Goal: Information Seeking & Learning: Learn about a topic

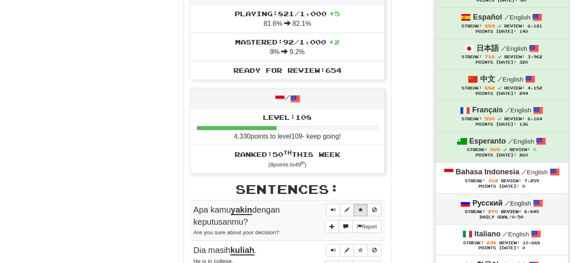
scroll to position [340, 0]
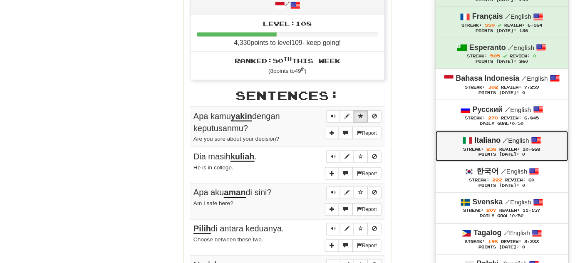
click at [506, 153] on div "Points [DATE]: 0" at bounding box center [502, 154] width 116 height 5
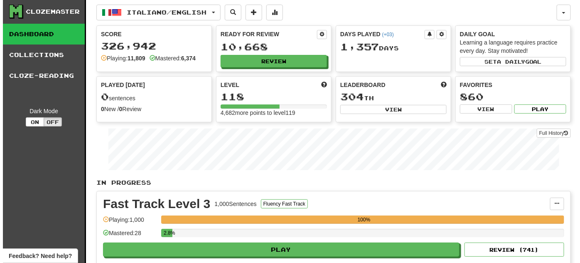
scroll to position [151, 0]
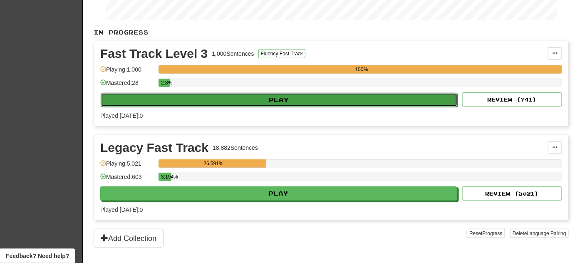
click at [280, 98] on button "Play" at bounding box center [279, 100] width 357 height 14
select select "**"
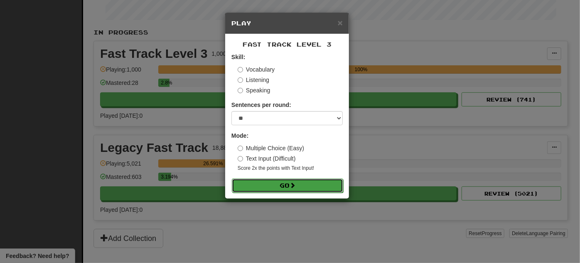
click at [260, 189] on button "Go" at bounding box center [287, 185] width 111 height 14
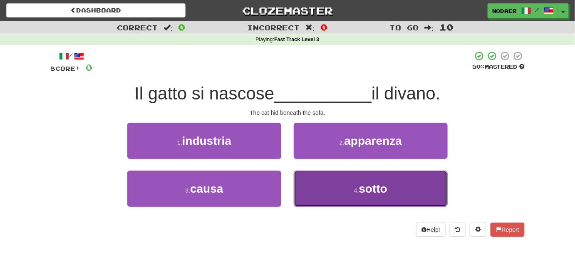
click at [386, 195] on span "sotto" at bounding box center [373, 188] width 28 height 13
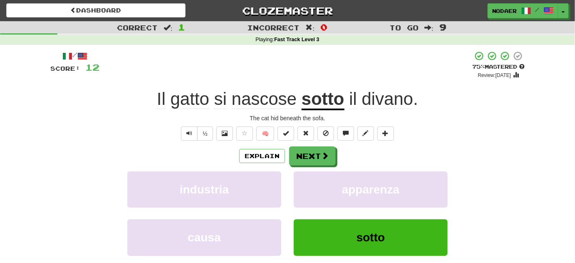
click at [96, 143] on div "/ Score: 12 + 12 75 % Mastered Review: 2025-10-19 Il gatto si nascose sotto il …" at bounding box center [287, 174] width 474 height 247
click at [182, 135] on button "Text-to-speech controls" at bounding box center [189, 133] width 17 height 14
click at [328, 155] on button "Next" at bounding box center [312, 156] width 47 height 19
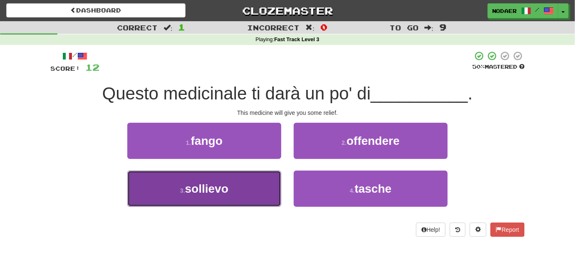
click at [229, 197] on button "3 . sollievo" at bounding box center [204, 188] width 154 height 36
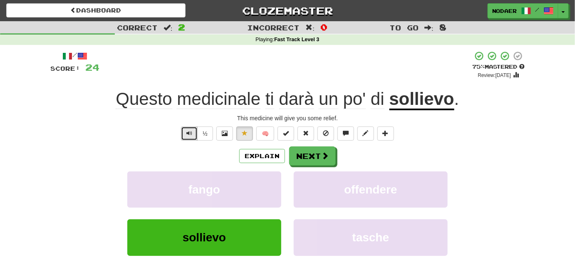
click at [188, 134] on span "Text-to-speech controls" at bounding box center [189, 133] width 6 height 6
click at [185, 134] on button "Text-to-speech controls" at bounding box center [189, 133] width 17 height 14
click at [185, 143] on div "/ Score: 24 + 12 75 % Mastered Review: 2025-10-19 Questo medicinale ti darà un …" at bounding box center [287, 174] width 474 height 247
click at [188, 137] on button "Text-to-speech controls" at bounding box center [189, 133] width 17 height 14
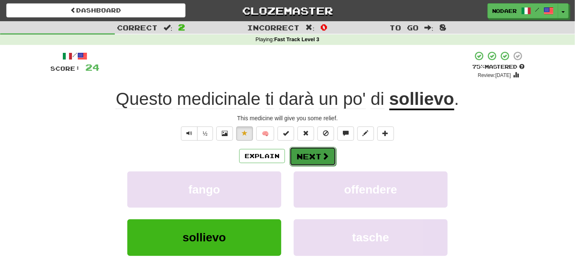
click at [329, 162] on button "Next" at bounding box center [312, 156] width 47 height 19
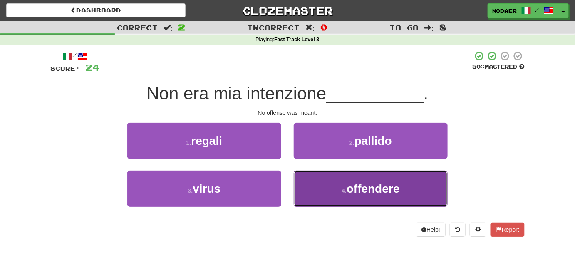
click at [363, 190] on span "offendere" at bounding box center [372, 188] width 53 height 13
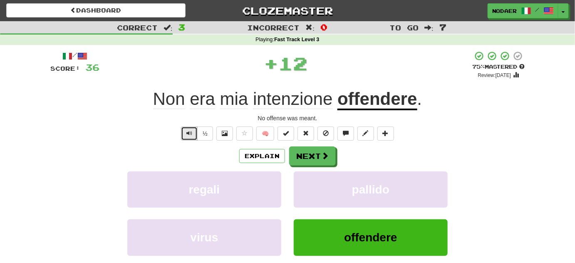
click at [182, 133] on button "Text-to-speech controls" at bounding box center [189, 133] width 17 height 14
click at [185, 132] on button "Text-to-speech controls" at bounding box center [189, 133] width 17 height 14
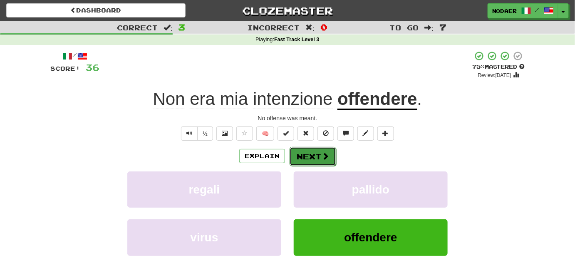
click at [314, 153] on button "Next" at bounding box center [312, 156] width 47 height 19
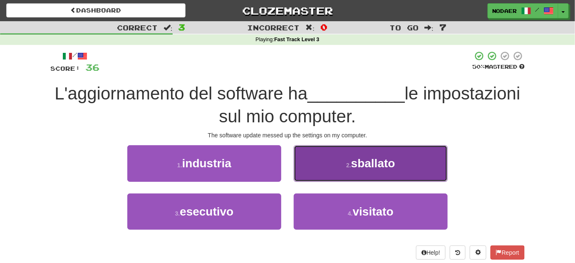
click at [377, 177] on button "2 . sballato" at bounding box center [371, 163] width 154 height 36
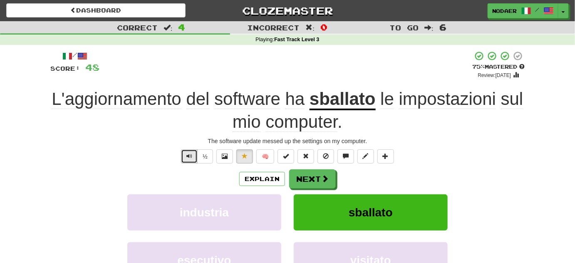
click at [190, 161] on button "Text-to-speech controls" at bounding box center [189, 156] width 17 height 14
click at [195, 156] on button "Text-to-speech controls" at bounding box center [189, 156] width 17 height 14
click at [313, 180] on button "Next" at bounding box center [312, 179] width 47 height 19
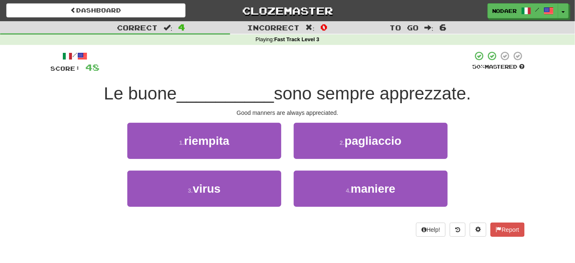
click at [332, 208] on div "4 . maniere" at bounding box center [370, 194] width 166 height 48
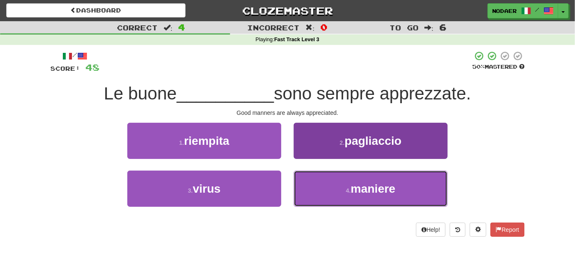
click at [342, 196] on button "4 . maniere" at bounding box center [371, 188] width 154 height 36
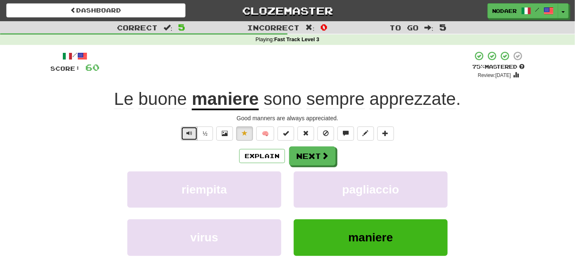
click at [194, 131] on button "Text-to-speech controls" at bounding box center [189, 133] width 17 height 14
click at [192, 136] on span "Text-to-speech controls" at bounding box center [189, 133] width 6 height 6
click at [188, 136] on span "Text-to-speech controls" at bounding box center [189, 133] width 6 height 6
click at [189, 140] on button "Text-to-speech controls" at bounding box center [189, 133] width 17 height 14
click at [190, 133] on span "Text-to-speech controls" at bounding box center [189, 133] width 6 height 6
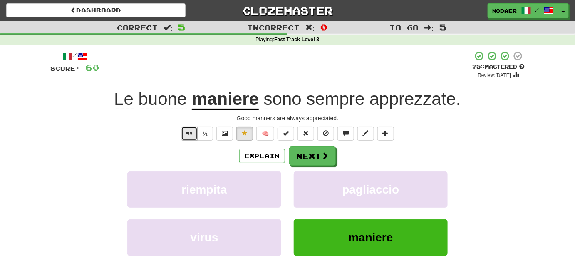
click at [185, 133] on button "Text-to-speech controls" at bounding box center [189, 133] width 17 height 14
click at [192, 138] on button "Text-to-speech controls" at bounding box center [189, 133] width 17 height 14
click at [192, 135] on span "Text-to-speech controls" at bounding box center [189, 133] width 6 height 6
click at [304, 152] on button "Next" at bounding box center [312, 156] width 47 height 19
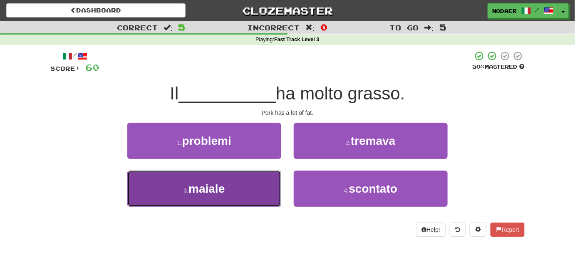
click at [232, 188] on button "3 . maiale" at bounding box center [204, 188] width 154 height 36
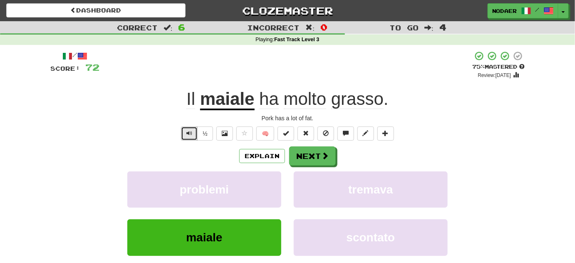
click at [184, 132] on button "Text-to-speech controls" at bounding box center [189, 133] width 17 height 14
click at [301, 155] on button "Next" at bounding box center [312, 156] width 47 height 19
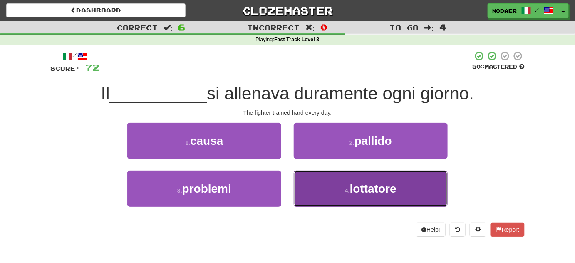
click at [345, 190] on small "4 ." at bounding box center [347, 190] width 5 height 7
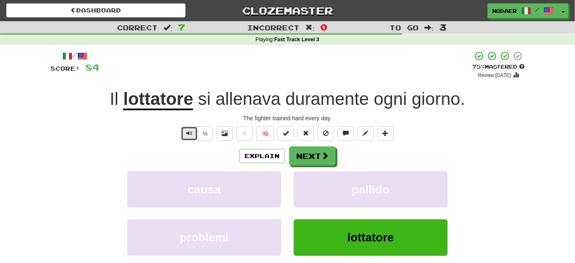
click at [185, 138] on button "Text-to-speech controls" at bounding box center [189, 133] width 17 height 14
click at [185, 139] on button "Text-to-speech controls" at bounding box center [189, 133] width 17 height 14
click at [188, 137] on button "Text-to-speech controls" at bounding box center [189, 133] width 17 height 14
click at [188, 134] on span "Text-to-speech controls" at bounding box center [189, 133] width 6 height 6
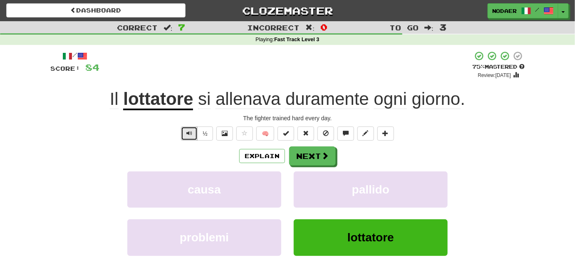
click at [188, 134] on span "Text-to-speech controls" at bounding box center [189, 133] width 6 height 6
click at [185, 134] on button "Text-to-speech controls" at bounding box center [189, 133] width 17 height 14
click at [317, 154] on button "Next" at bounding box center [312, 156] width 47 height 19
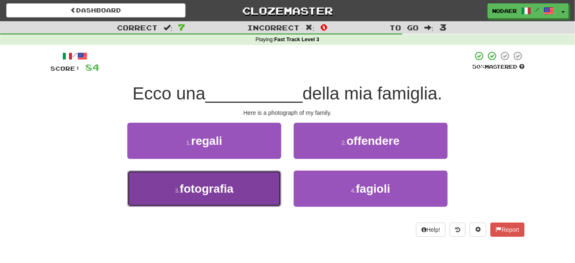
click at [237, 188] on button "3 . fotografia" at bounding box center [204, 188] width 154 height 36
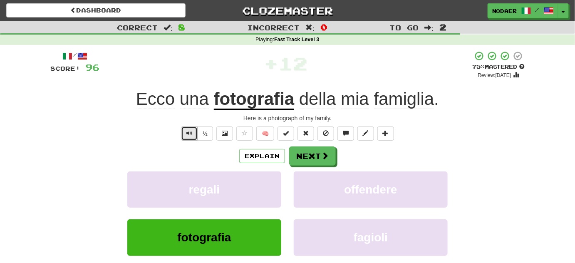
click at [191, 136] on span "Text-to-speech controls" at bounding box center [189, 133] width 6 height 6
click at [320, 154] on button "Next" at bounding box center [312, 156] width 47 height 19
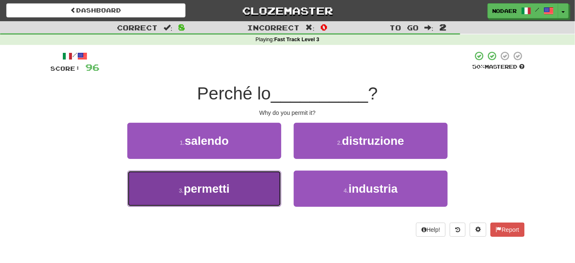
click at [236, 194] on button "3 . permetti" at bounding box center [204, 188] width 154 height 36
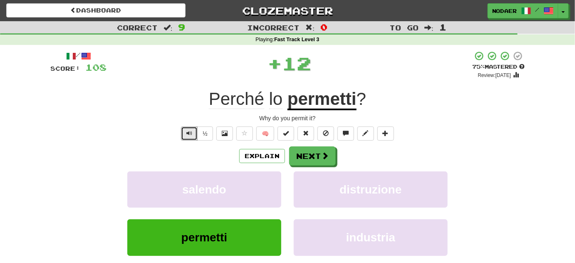
click at [192, 140] on button "Text-to-speech controls" at bounding box center [189, 133] width 17 height 14
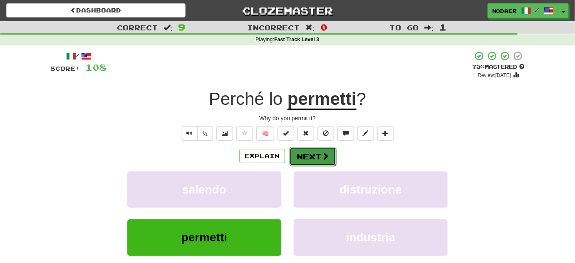
click at [328, 158] on span at bounding box center [324, 155] width 7 height 7
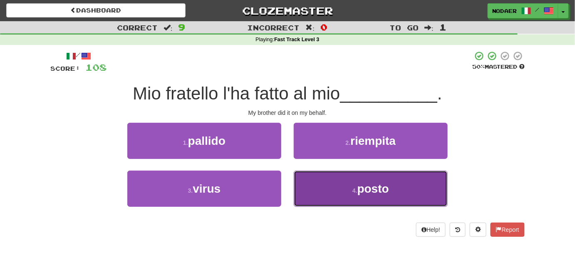
click at [326, 195] on button "4 . posto" at bounding box center [371, 188] width 154 height 36
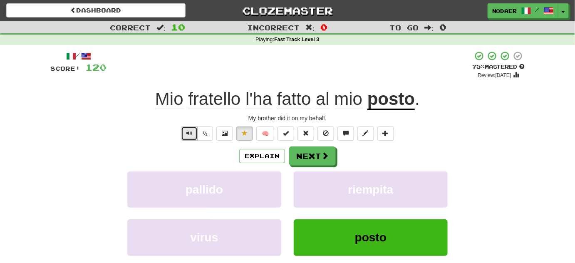
click at [194, 137] on button "Text-to-speech controls" at bounding box center [189, 133] width 17 height 14
click at [316, 154] on button "Next" at bounding box center [312, 156] width 47 height 19
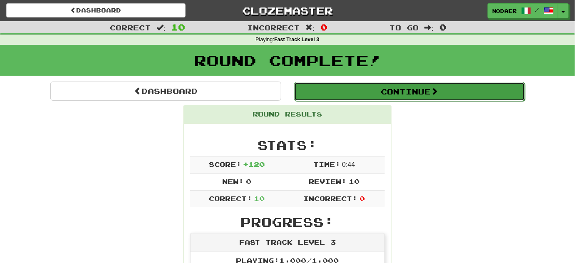
click at [480, 94] on button "Continue" at bounding box center [409, 91] width 231 height 19
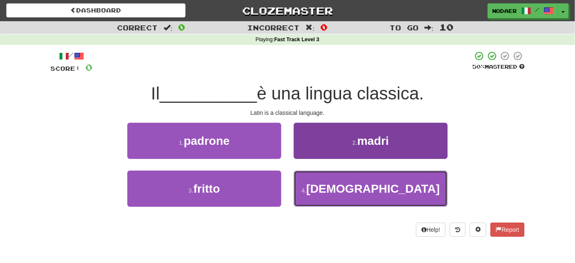
click at [422, 189] on button "4 . latino" at bounding box center [371, 188] width 154 height 36
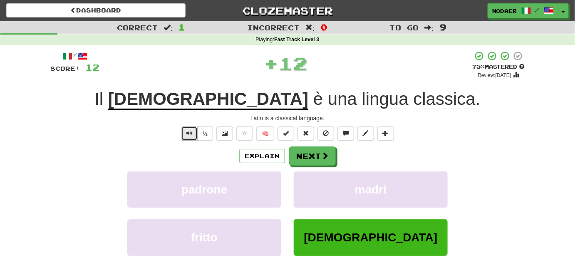
click at [190, 138] on button "Text-to-speech controls" at bounding box center [189, 133] width 17 height 14
click at [187, 133] on span "Text-to-speech controls" at bounding box center [189, 133] width 6 height 6
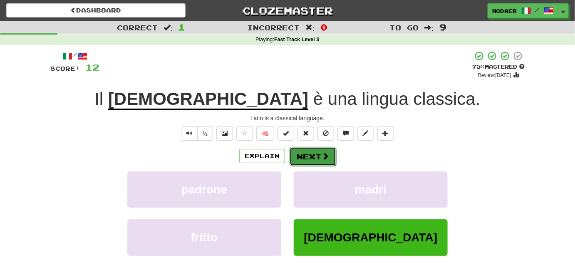
click at [304, 155] on button "Next" at bounding box center [312, 156] width 47 height 19
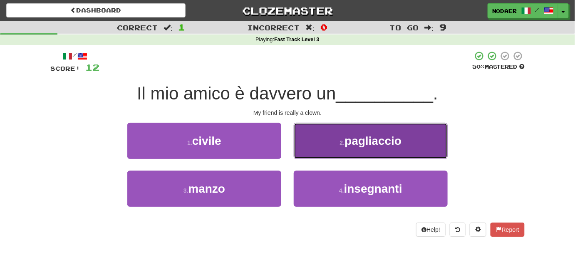
click at [378, 135] on span "pagliaccio" at bounding box center [372, 140] width 57 height 13
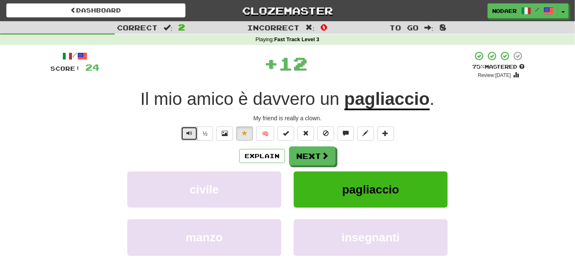
click at [192, 138] on button "Text-to-speech controls" at bounding box center [189, 133] width 17 height 14
click at [191, 133] on span "Text-to-speech controls" at bounding box center [189, 133] width 6 height 6
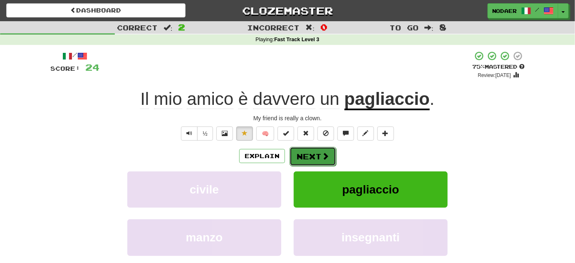
click at [318, 155] on button "Next" at bounding box center [312, 156] width 47 height 19
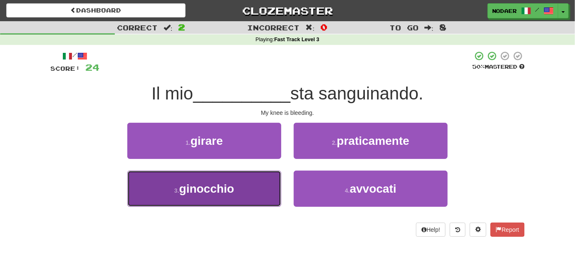
click at [225, 199] on button "3 . ginocchio" at bounding box center [204, 188] width 154 height 36
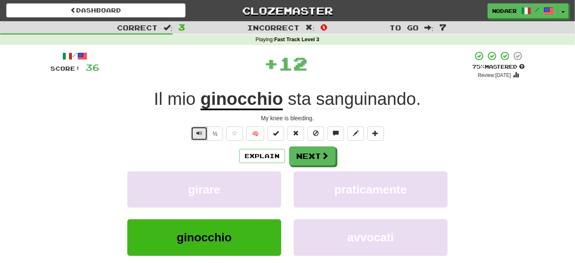
click at [195, 133] on button "Text-to-speech controls" at bounding box center [199, 133] width 17 height 14
click at [195, 137] on button "Text-to-speech controls" at bounding box center [199, 133] width 17 height 14
click at [200, 132] on span "Text-to-speech controls" at bounding box center [199, 133] width 6 height 6
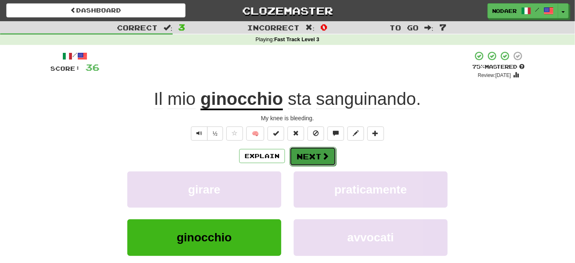
click at [302, 155] on button "Next" at bounding box center [312, 156] width 47 height 19
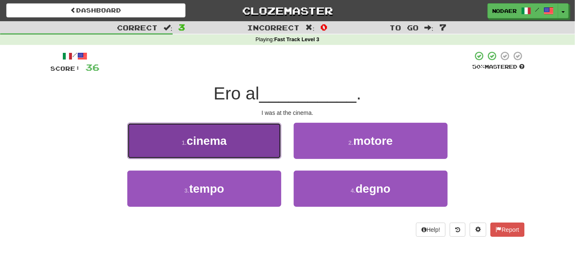
click at [264, 140] on button "1 . cinema" at bounding box center [204, 141] width 154 height 36
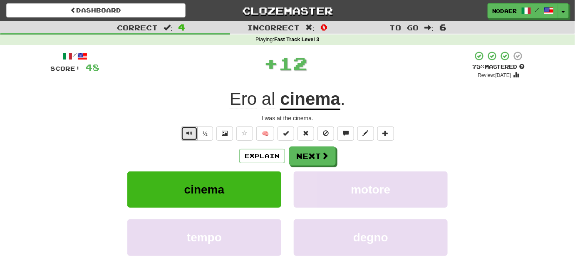
click at [190, 127] on button "Text-to-speech controls" at bounding box center [189, 133] width 17 height 14
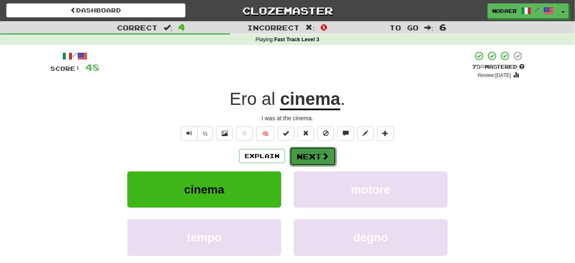
click at [307, 156] on button "Next" at bounding box center [312, 156] width 47 height 19
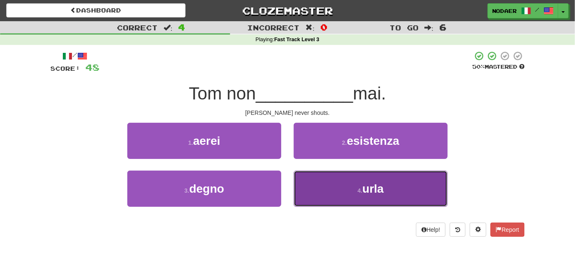
click at [356, 184] on button "4 . urla" at bounding box center [371, 188] width 154 height 36
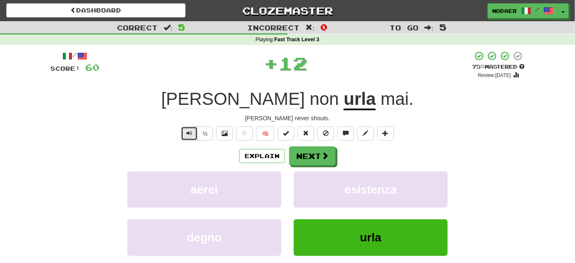
click at [185, 138] on button "Text-to-speech controls" at bounding box center [189, 133] width 17 height 14
click at [193, 134] on button "Text-to-speech controls" at bounding box center [189, 133] width 17 height 14
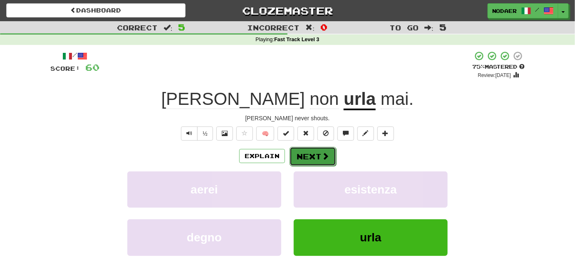
click at [321, 158] on span at bounding box center [324, 155] width 7 height 7
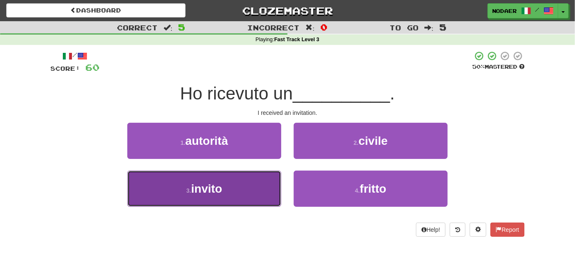
click at [232, 187] on button "3 . invito" at bounding box center [204, 188] width 154 height 36
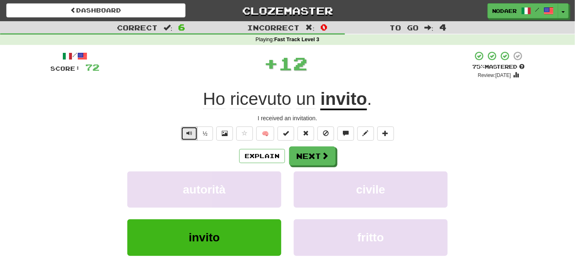
click at [188, 135] on span "Text-to-speech controls" at bounding box center [189, 133] width 6 height 6
click at [187, 131] on button "Text-to-speech controls" at bounding box center [189, 133] width 17 height 14
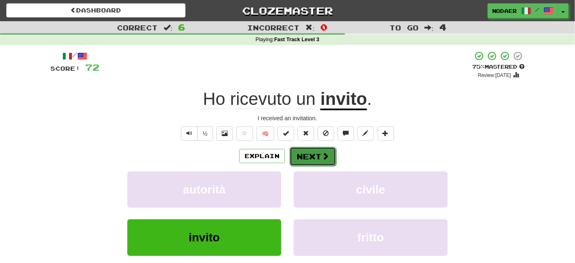
click at [316, 155] on button "Next" at bounding box center [312, 156] width 47 height 19
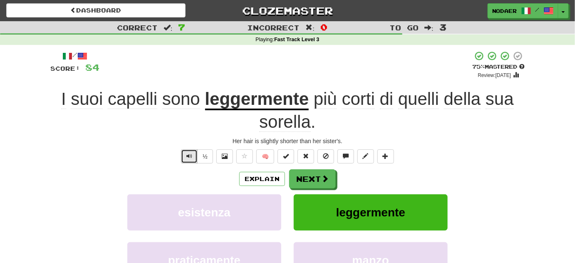
click at [191, 154] on span "Text-to-speech controls" at bounding box center [189, 156] width 6 height 6
click at [190, 149] on button "Text-to-speech controls" at bounding box center [189, 156] width 17 height 14
click at [190, 160] on button "Text-to-speech controls" at bounding box center [189, 156] width 17 height 14
click at [313, 183] on button "Next" at bounding box center [312, 179] width 47 height 19
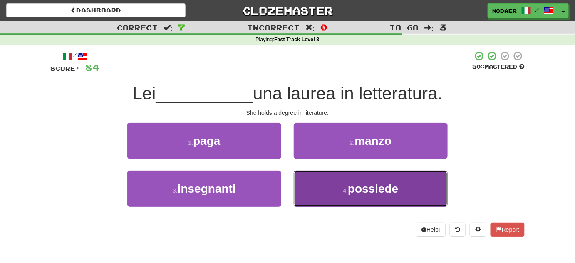
click at [330, 189] on button "4 . possiede" at bounding box center [371, 188] width 154 height 36
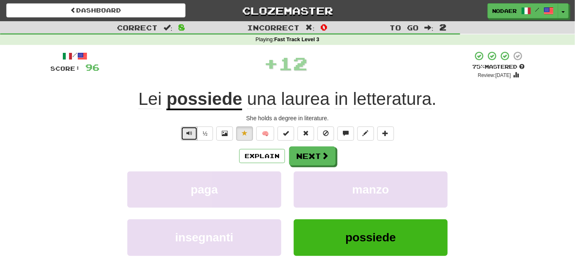
click at [189, 129] on button "Text-to-speech controls" at bounding box center [189, 133] width 17 height 14
click at [188, 131] on span "Text-to-speech controls" at bounding box center [189, 133] width 6 height 6
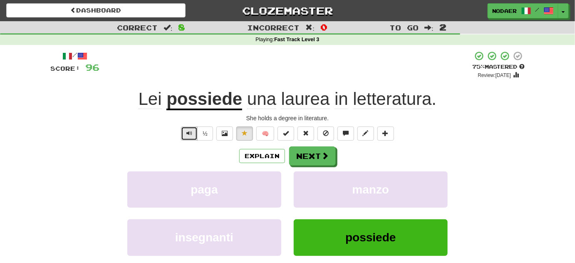
click at [185, 126] on button "Text-to-speech controls" at bounding box center [189, 133] width 17 height 14
click at [191, 130] on span "Text-to-speech controls" at bounding box center [189, 133] width 6 height 6
click at [317, 164] on button "Next" at bounding box center [312, 156] width 47 height 19
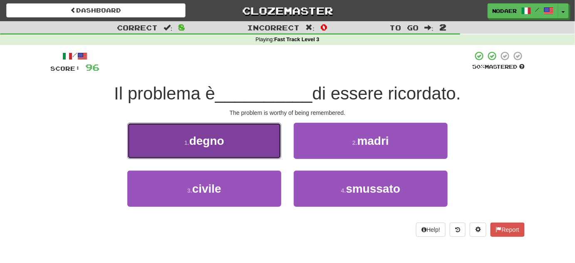
click at [259, 151] on button "1 . degno" at bounding box center [204, 141] width 154 height 36
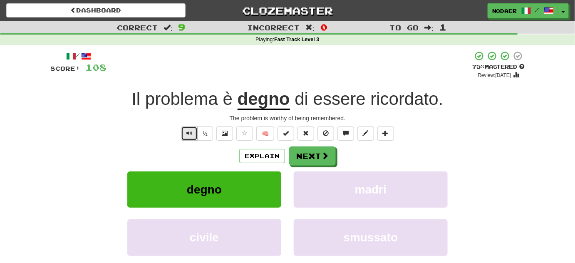
click at [190, 131] on span "Text-to-speech controls" at bounding box center [189, 133] width 6 height 6
click at [328, 161] on button "Next" at bounding box center [312, 156] width 47 height 19
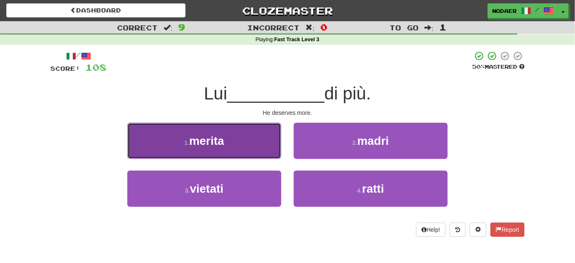
click at [243, 148] on button "1 . merita" at bounding box center [204, 141] width 154 height 36
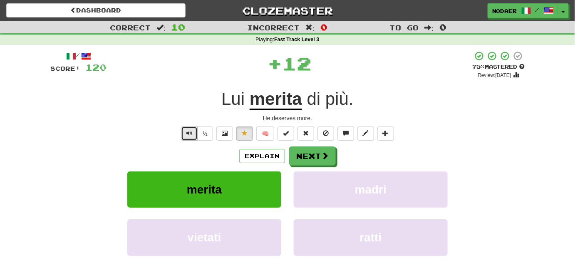
click at [187, 139] on button "Text-to-speech controls" at bounding box center [189, 133] width 17 height 14
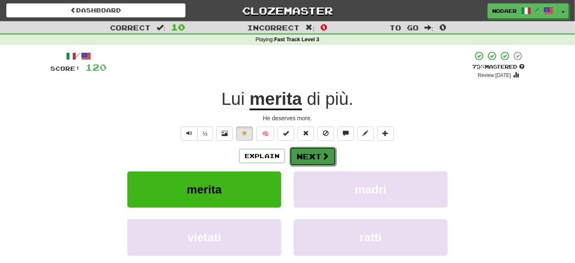
click at [293, 155] on button "Next" at bounding box center [312, 156] width 47 height 19
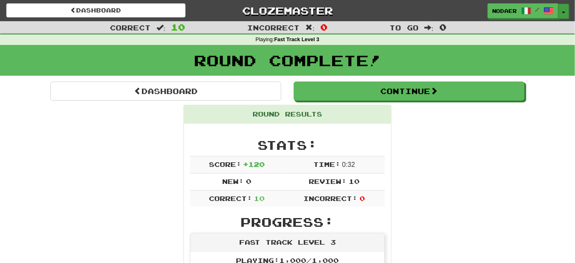
click at [565, 7] on button "Toggle Dropdown" at bounding box center [563, 11] width 11 height 15
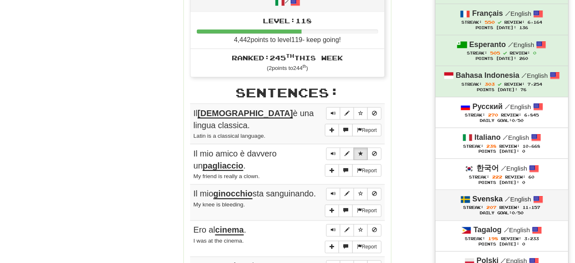
scroll to position [340, 0]
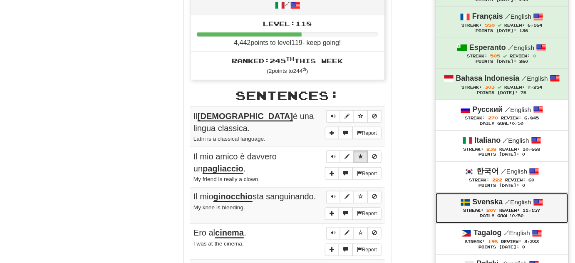
click at [484, 202] on strong "Svenska" at bounding box center [487, 202] width 30 height 8
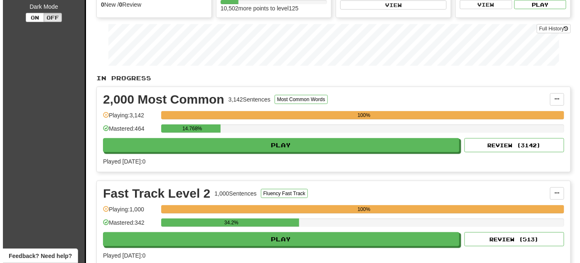
scroll to position [113, 0]
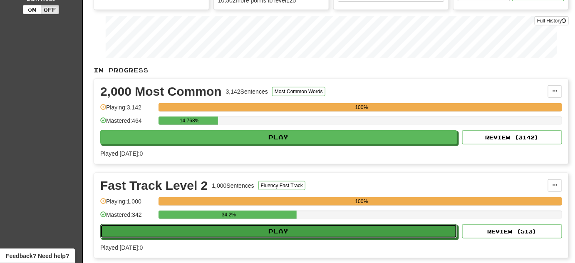
click at [297, 236] on div "Fast Track Level 2 1,000 Sentences Fluency Fast Track Manage Sentences Unpin fr…" at bounding box center [331, 215] width 474 height 85
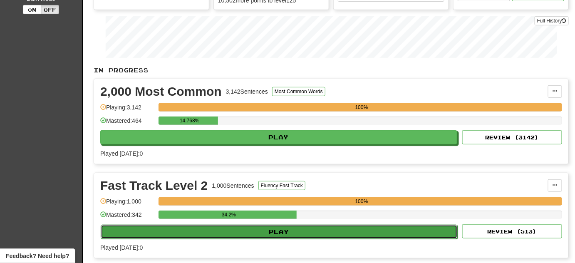
click at [331, 230] on button "Play" at bounding box center [279, 232] width 357 height 14
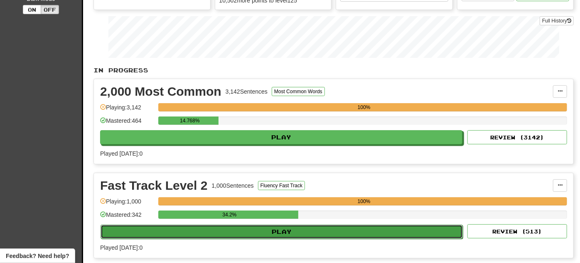
select select "**"
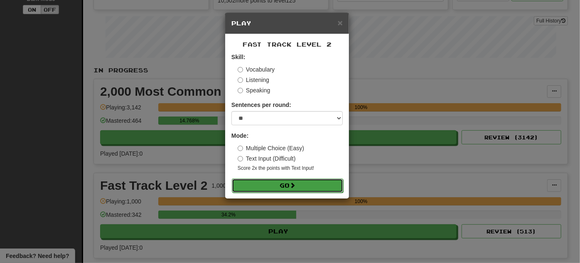
click at [289, 183] on button "Go" at bounding box center [287, 185] width 111 height 14
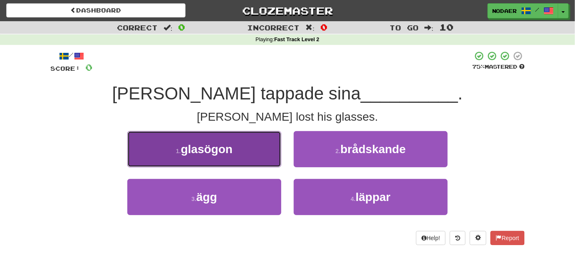
click at [247, 154] on button "1 . glasögon" at bounding box center [204, 149] width 154 height 36
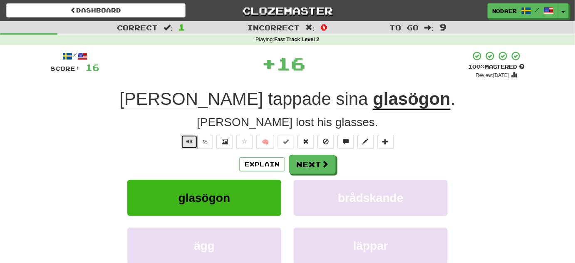
click at [188, 142] on span "Text-to-speech controls" at bounding box center [189, 141] width 6 height 6
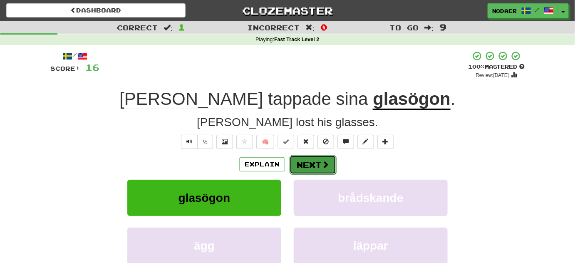
click at [310, 163] on button "Next" at bounding box center [312, 164] width 47 height 19
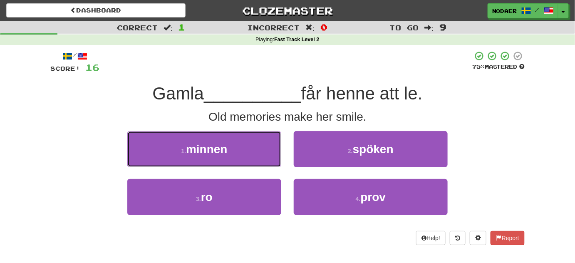
click at [232, 151] on button "1 . minnen" at bounding box center [204, 149] width 154 height 36
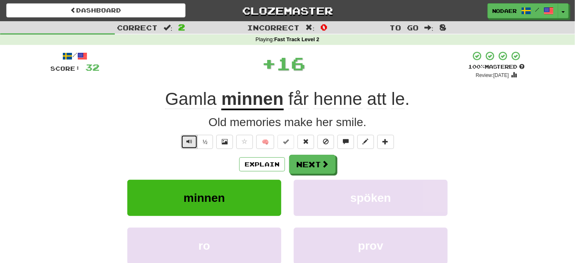
click at [193, 145] on button "Text-to-speech controls" at bounding box center [189, 142] width 17 height 14
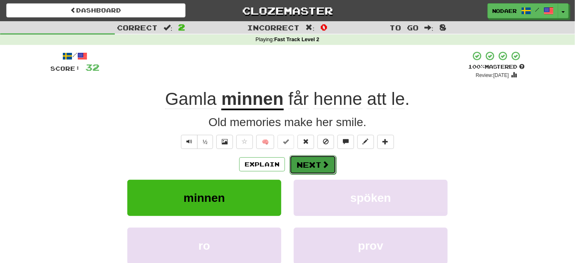
click at [321, 160] on span at bounding box center [324, 163] width 7 height 7
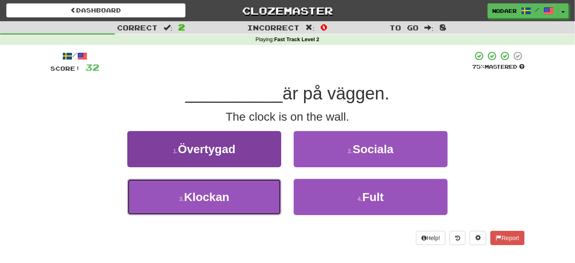
click at [260, 190] on button "3 . Klockan" at bounding box center [204, 197] width 154 height 36
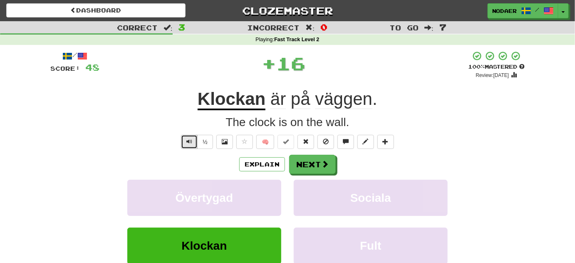
click at [187, 137] on button "Text-to-speech controls" at bounding box center [189, 142] width 17 height 14
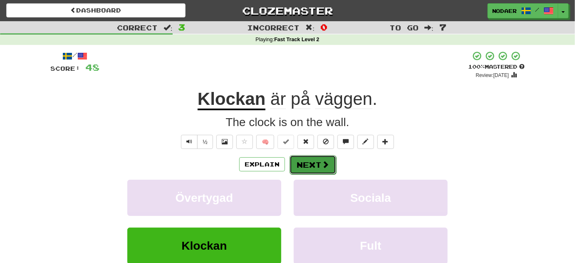
click at [318, 157] on button "Next" at bounding box center [312, 164] width 47 height 19
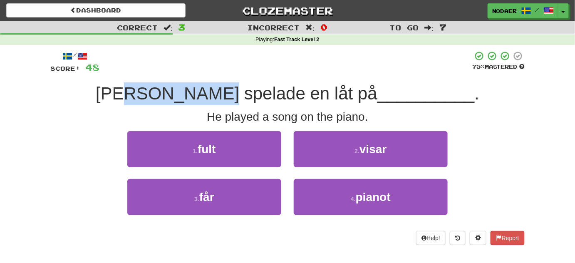
drag, startPoint x: 178, startPoint y: 91, endPoint x: 290, endPoint y: 96, distance: 111.5
click at [262, 101] on span "Han spelade en låt på" at bounding box center [236, 94] width 281 height 20
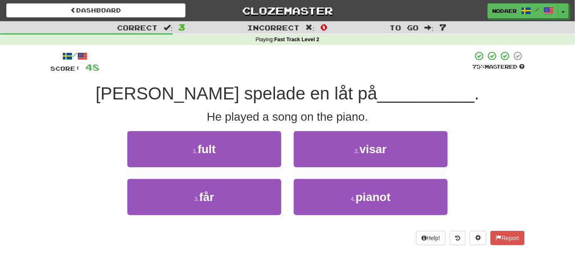
click at [377, 93] on span "__________" at bounding box center [425, 94] width 97 height 20
click at [324, 112] on div "He played a song on the piano." at bounding box center [287, 117] width 474 height 17
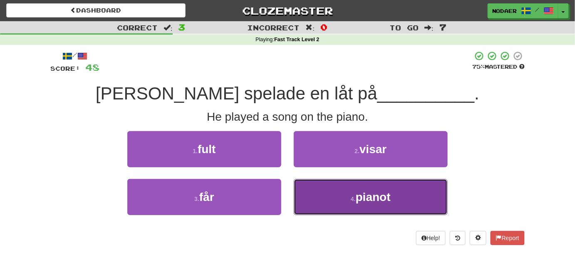
click at [368, 197] on span "pianot" at bounding box center [372, 196] width 35 height 13
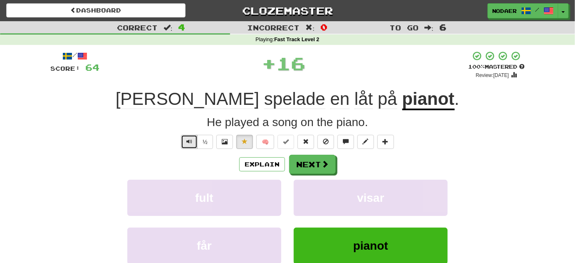
click at [192, 143] on span "Text-to-speech controls" at bounding box center [189, 141] width 6 height 6
click at [186, 141] on button "Text-to-speech controls" at bounding box center [189, 142] width 17 height 14
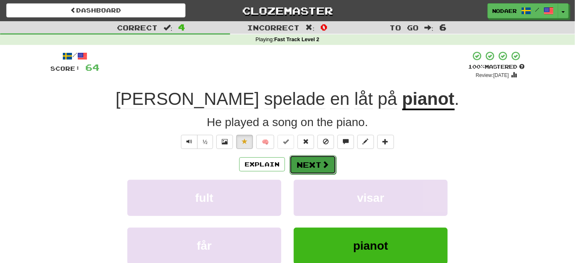
click at [329, 161] on button "Next" at bounding box center [312, 164] width 47 height 19
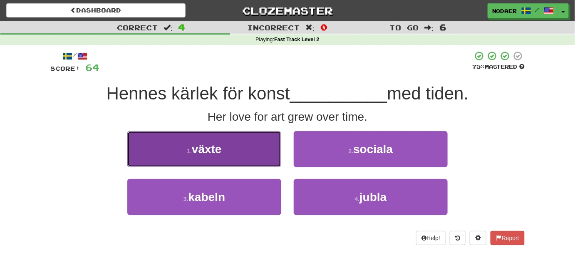
click at [212, 153] on span "växte" at bounding box center [207, 149] width 30 height 13
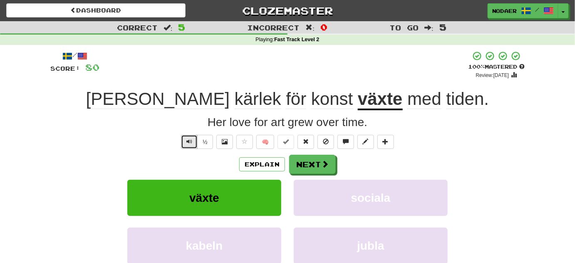
click at [185, 139] on button "Text-to-speech controls" at bounding box center [189, 142] width 17 height 14
click at [317, 162] on button "Next" at bounding box center [312, 164] width 47 height 19
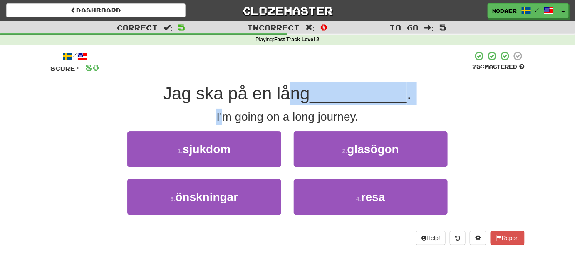
drag, startPoint x: 223, startPoint y: 109, endPoint x: 301, endPoint y: 98, distance: 79.4
click at [298, 99] on div "/ Score: 80 75 % Mastered Jag ska på en lång __________ . I'm going on a long j…" at bounding box center [287, 148] width 474 height 194
click at [333, 91] on span "__________" at bounding box center [358, 94] width 97 height 20
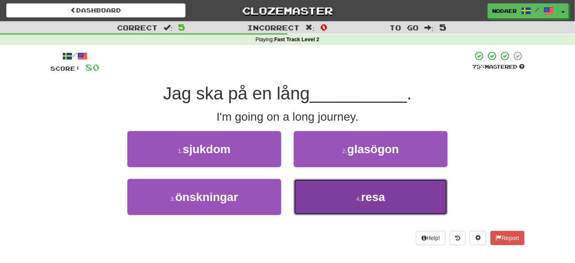
click at [371, 206] on button "4 . resa" at bounding box center [371, 197] width 154 height 36
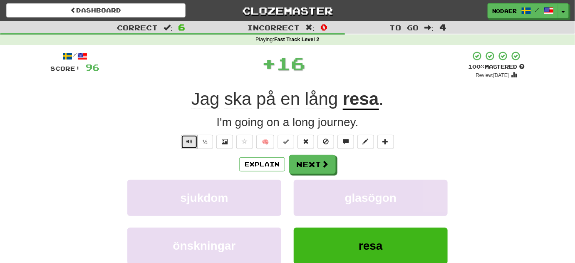
click at [193, 136] on button "Text-to-speech controls" at bounding box center [189, 142] width 17 height 14
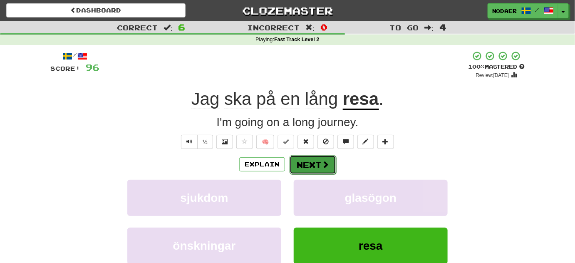
click at [320, 161] on button "Next" at bounding box center [312, 164] width 47 height 19
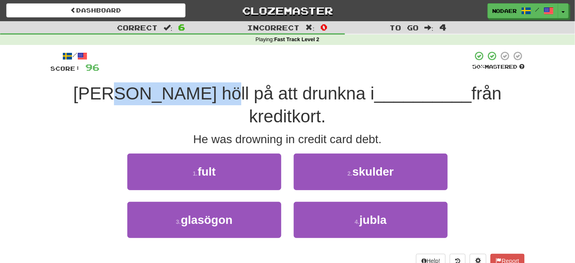
drag, startPoint x: 121, startPoint y: 95, endPoint x: 201, endPoint y: 93, distance: 80.3
click at [201, 93] on span "Han höll på att drunkna i" at bounding box center [223, 94] width 301 height 20
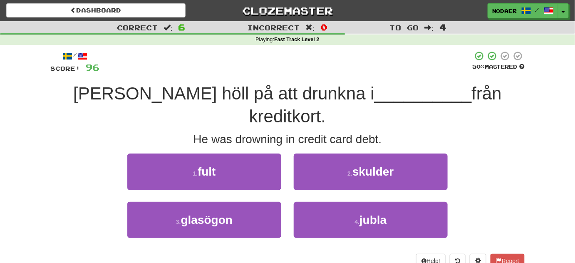
click at [242, 90] on span "Han höll på att drunkna i" at bounding box center [223, 94] width 301 height 20
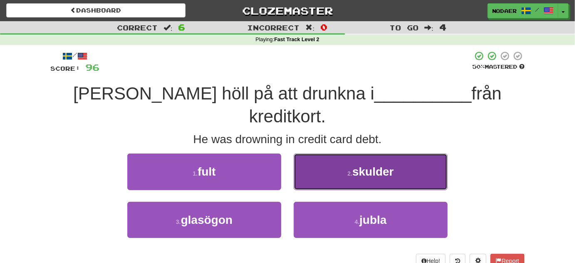
click at [390, 165] on span "skulder" at bounding box center [373, 171] width 42 height 13
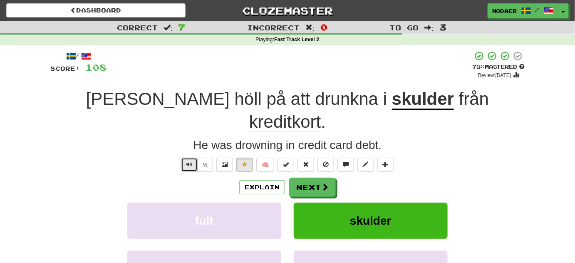
click at [188, 161] on span "Text-to-speech controls" at bounding box center [189, 164] width 6 height 6
click at [188, 158] on button "Text-to-speech controls" at bounding box center [189, 165] width 17 height 14
click at [187, 158] on button "Text-to-speech controls" at bounding box center [189, 165] width 17 height 14
click at [190, 158] on button "Text-to-speech controls" at bounding box center [189, 165] width 17 height 14
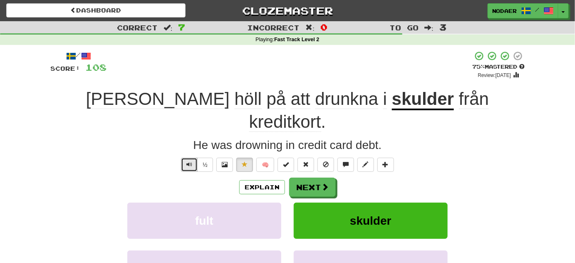
click at [188, 158] on button "Text-to-speech controls" at bounding box center [189, 165] width 17 height 14
click at [184, 158] on button "Text-to-speech controls" at bounding box center [189, 165] width 17 height 14
click at [186, 158] on button "Text-to-speech controls" at bounding box center [189, 165] width 17 height 14
click at [189, 161] on span "Text-to-speech controls" at bounding box center [189, 164] width 6 height 6
click at [191, 158] on button "Text-to-speech controls" at bounding box center [189, 165] width 17 height 14
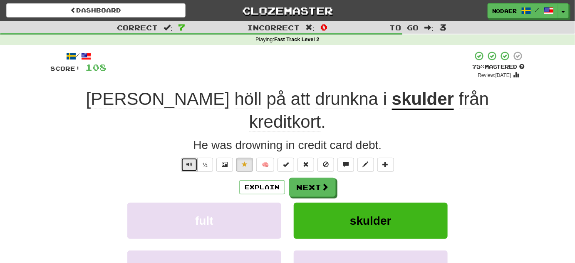
click at [192, 158] on button "Text-to-speech controls" at bounding box center [189, 165] width 17 height 14
click at [192, 161] on span "Text-to-speech controls" at bounding box center [189, 164] width 6 height 6
click at [191, 161] on span "Text-to-speech controls" at bounding box center [189, 164] width 6 height 6
click at [189, 161] on span "Text-to-speech controls" at bounding box center [189, 164] width 6 height 6
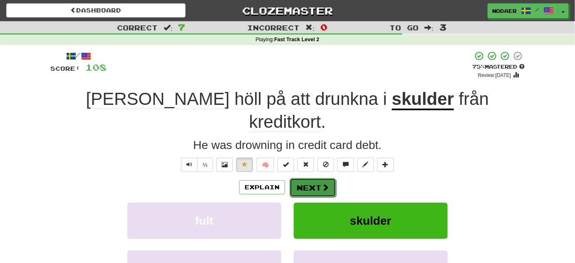
click at [310, 178] on button "Next" at bounding box center [312, 187] width 47 height 19
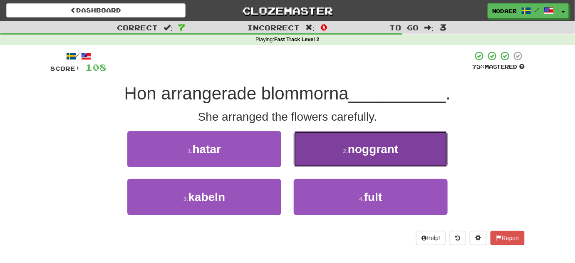
click at [343, 146] on button "2 . noggrant" at bounding box center [371, 149] width 154 height 36
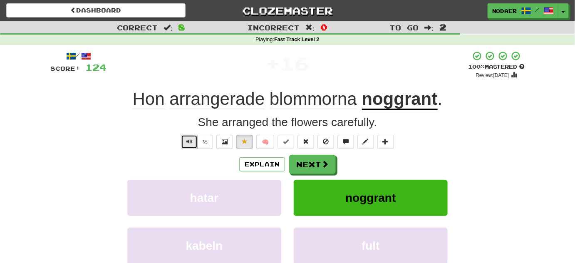
click at [186, 147] on button "Text-to-speech controls" at bounding box center [189, 142] width 17 height 14
click at [393, 106] on u "noggrant" at bounding box center [400, 99] width 76 height 21
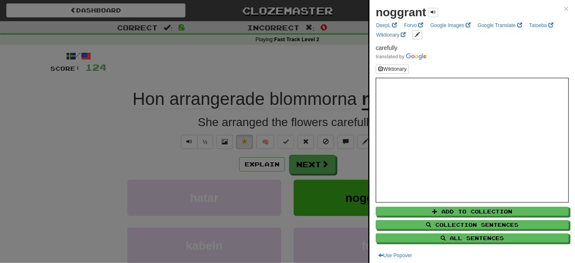
scroll to position [3, 0]
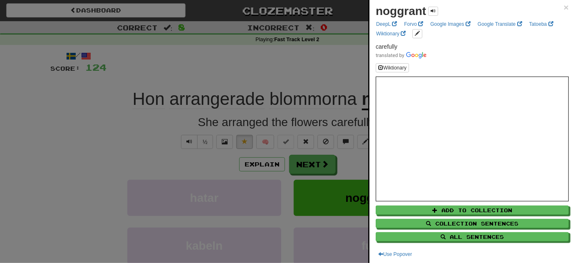
click at [168, 156] on div at bounding box center [287, 131] width 575 height 263
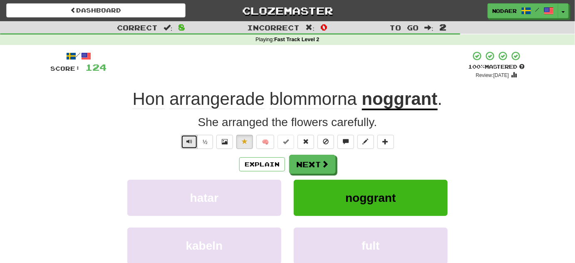
click at [191, 141] on span "Text-to-speech controls" at bounding box center [189, 141] width 6 height 6
click at [299, 160] on button "Next" at bounding box center [312, 164] width 47 height 19
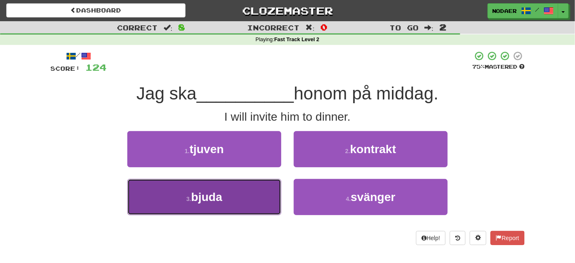
click at [227, 194] on button "3 . bjuda" at bounding box center [204, 197] width 154 height 36
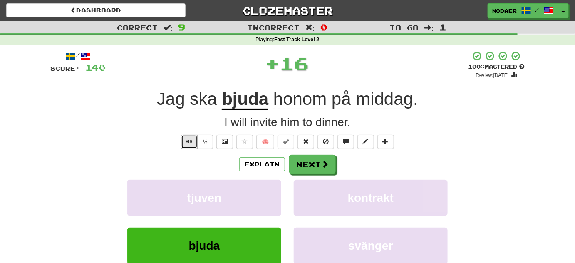
click at [188, 144] on span "Text-to-speech controls" at bounding box center [189, 141] width 6 height 6
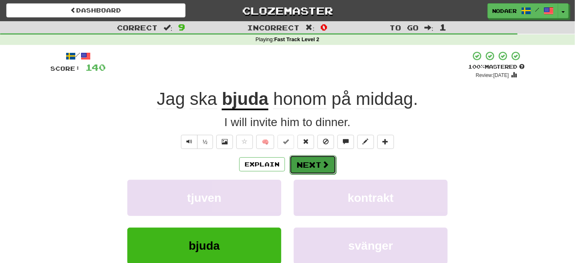
click at [330, 162] on button "Next" at bounding box center [312, 164] width 47 height 19
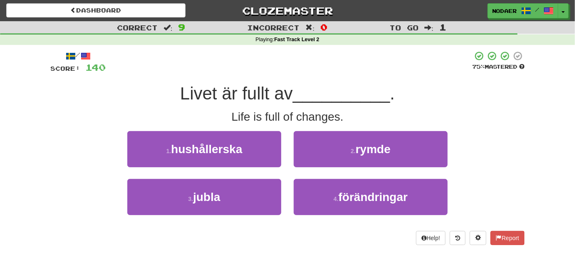
click at [289, 90] on span "Livet är fullt av" at bounding box center [236, 94] width 113 height 20
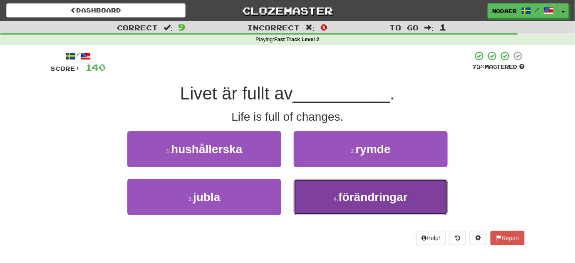
click at [356, 204] on button "4 . förändringar" at bounding box center [371, 197] width 154 height 36
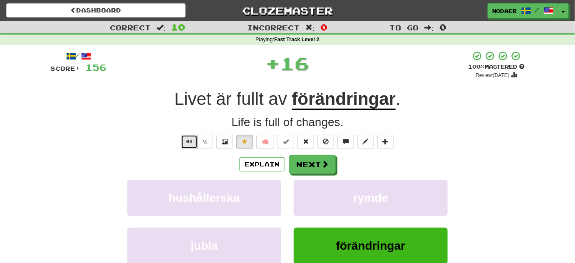
click at [184, 147] on button "Text-to-speech controls" at bounding box center [189, 142] width 17 height 14
click at [186, 143] on button "Text-to-speech controls" at bounding box center [189, 142] width 17 height 14
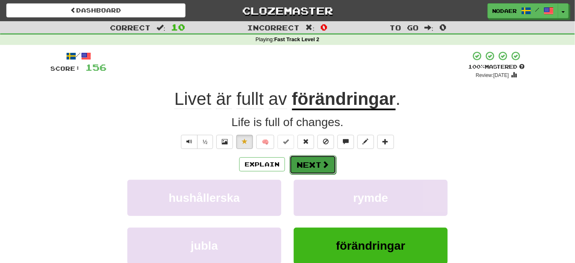
click at [320, 159] on button "Next" at bounding box center [312, 164] width 47 height 19
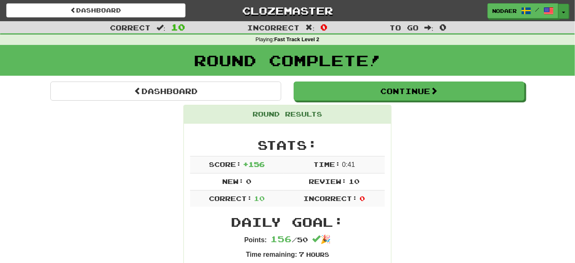
click at [565, 14] on button "Toggle Dropdown" at bounding box center [563, 11] width 11 height 15
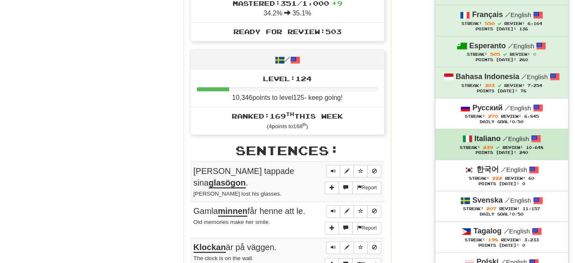
scroll to position [340, 0]
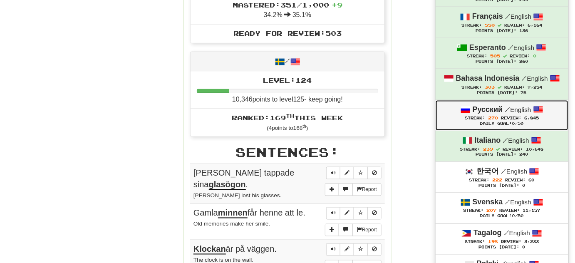
click at [493, 105] on strong "Русский" at bounding box center [487, 109] width 30 height 8
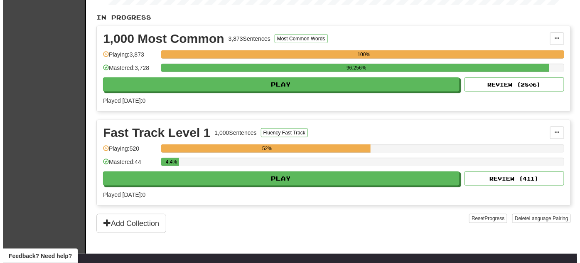
scroll to position [189, 0]
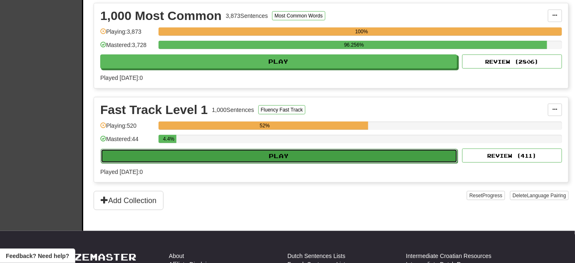
click at [243, 156] on button "Play" at bounding box center [279, 156] width 357 height 14
select select "**"
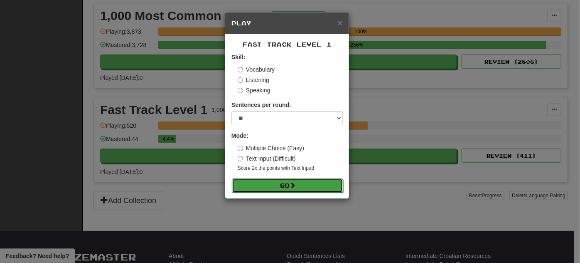
click at [275, 181] on button "Go" at bounding box center [287, 185] width 111 height 14
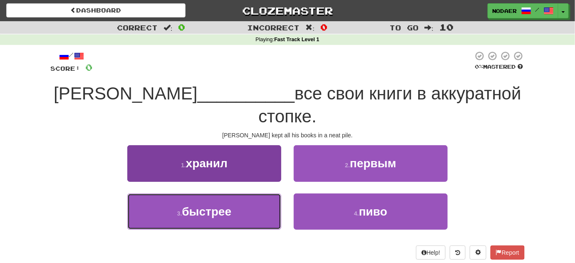
click at [229, 196] on button "3 . быстрее" at bounding box center [204, 211] width 154 height 36
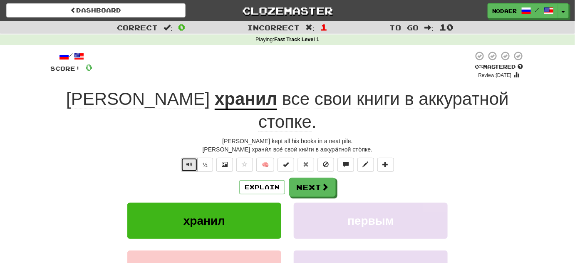
click at [189, 161] on span "Text-to-speech controls" at bounding box center [189, 164] width 6 height 6
click at [419, 95] on span "аккуратной" at bounding box center [464, 99] width 90 height 20
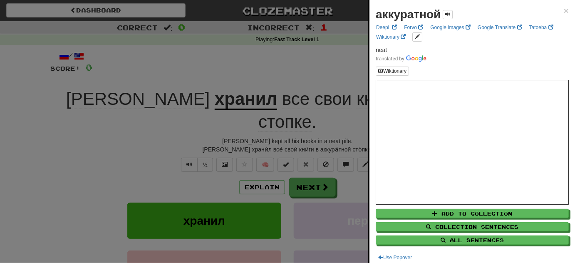
click at [130, 135] on div at bounding box center [287, 131] width 575 height 263
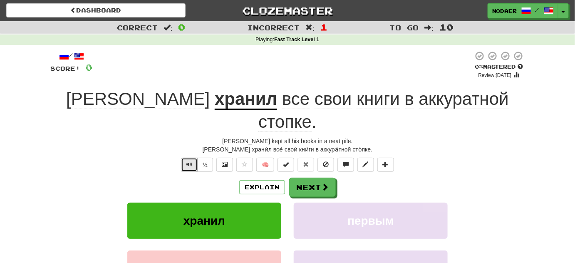
click at [186, 158] on button "Text-to-speech controls" at bounding box center [189, 165] width 17 height 14
click at [311, 112] on span "стопке" at bounding box center [284, 122] width 53 height 20
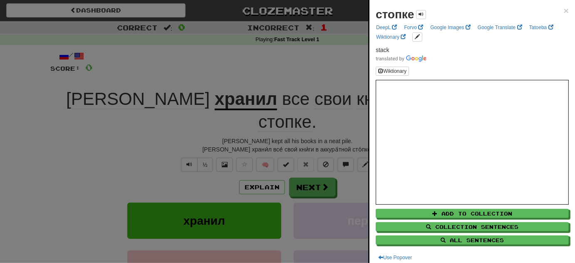
click at [148, 149] on div at bounding box center [287, 131] width 575 height 263
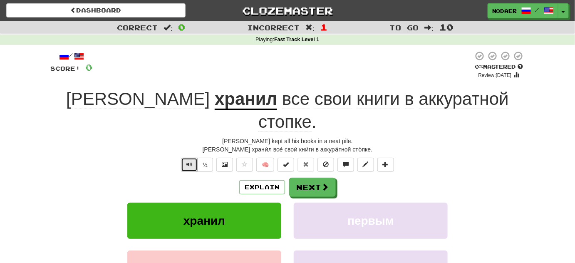
click at [189, 161] on span "Text-to-speech controls" at bounding box center [189, 164] width 6 height 6
click at [312, 178] on button "Next" at bounding box center [312, 187] width 47 height 19
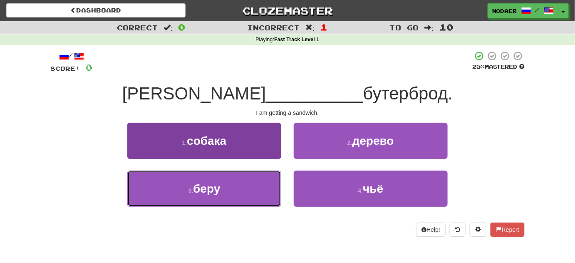
click at [182, 193] on button "3 . беру" at bounding box center [204, 188] width 154 height 36
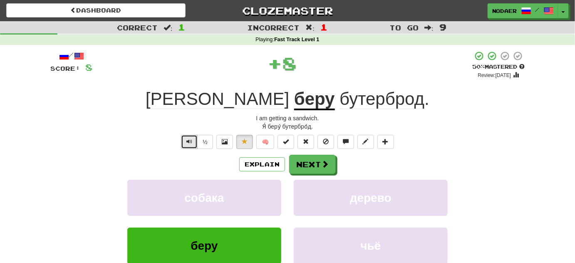
click at [192, 141] on span "Text-to-speech controls" at bounding box center [189, 141] width 6 height 6
click at [312, 160] on button "Next" at bounding box center [312, 164] width 47 height 19
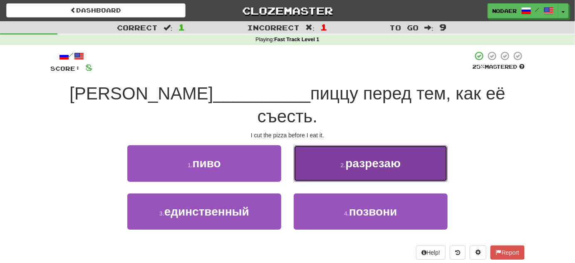
click at [374, 145] on button "2 . разрезаю" at bounding box center [371, 163] width 154 height 36
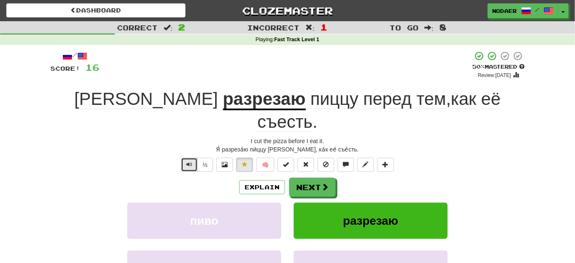
click at [191, 161] on span "Text-to-speech controls" at bounding box center [189, 164] width 6 height 6
click at [190, 161] on span "Text-to-speech controls" at bounding box center [189, 164] width 6 height 6
click at [223, 98] on u "разрезаю" at bounding box center [264, 99] width 83 height 21
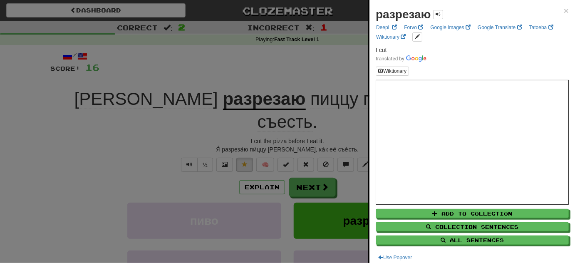
click at [140, 171] on div at bounding box center [287, 131] width 575 height 263
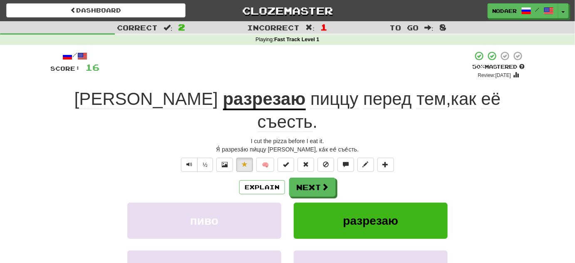
click at [223, 105] on u "разрезаю" at bounding box center [264, 99] width 83 height 21
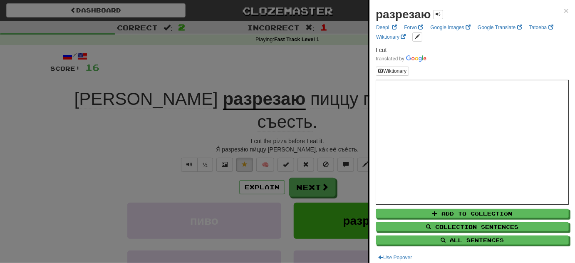
drag, startPoint x: 122, startPoint y: 151, endPoint x: 170, endPoint y: 136, distance: 50.0
click at [124, 151] on div at bounding box center [287, 131] width 575 height 263
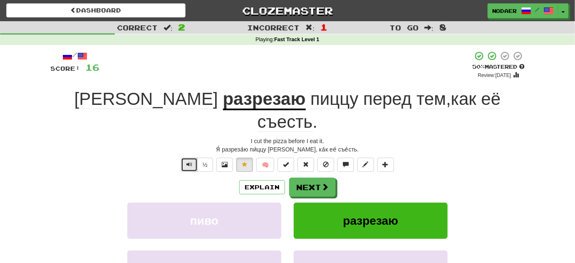
click at [187, 161] on span "Text-to-speech controls" at bounding box center [189, 164] width 6 height 6
click at [190, 161] on span "Text-to-speech controls" at bounding box center [189, 164] width 6 height 6
click at [363, 105] on span "перед" at bounding box center [387, 99] width 48 height 20
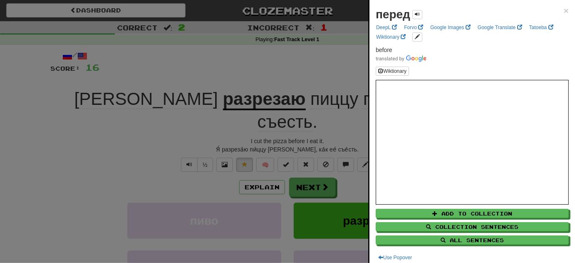
click at [152, 149] on div at bounding box center [287, 131] width 575 height 263
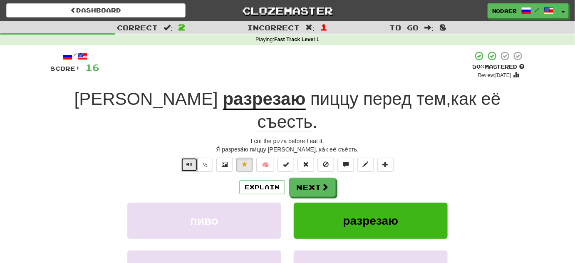
click at [190, 161] on span "Text-to-speech controls" at bounding box center [189, 164] width 6 height 6
click at [187, 161] on span "Text-to-speech controls" at bounding box center [189, 164] width 6 height 6
click at [190, 158] on button "Text-to-speech controls" at bounding box center [189, 165] width 17 height 14
click at [308, 178] on button "Next" at bounding box center [312, 187] width 47 height 19
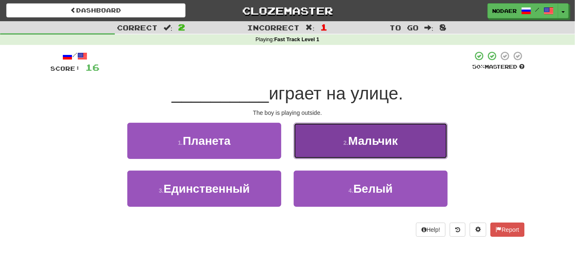
click at [358, 157] on button "2 . Мальчик" at bounding box center [371, 141] width 154 height 36
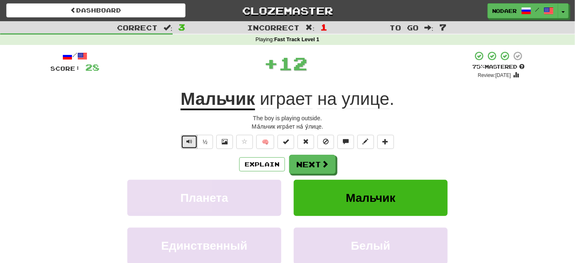
click at [190, 141] on span "Text-to-speech controls" at bounding box center [189, 141] width 6 height 6
click at [186, 144] on button "Text-to-speech controls" at bounding box center [189, 142] width 17 height 14
click at [190, 143] on span "Text-to-speech controls" at bounding box center [189, 141] width 6 height 6
click at [187, 138] on span "Text-to-speech controls" at bounding box center [189, 141] width 6 height 6
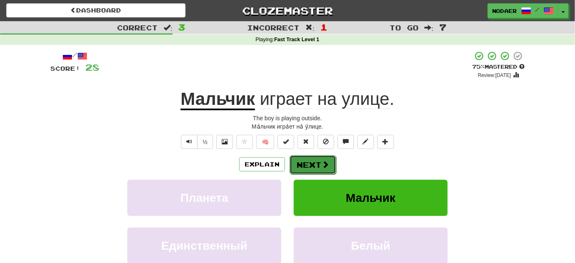
click at [316, 164] on button "Next" at bounding box center [312, 164] width 47 height 19
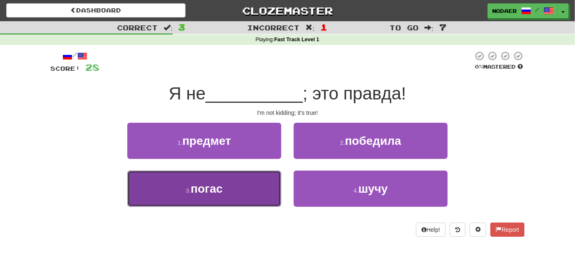
click at [245, 193] on button "3 . погас" at bounding box center [204, 188] width 154 height 36
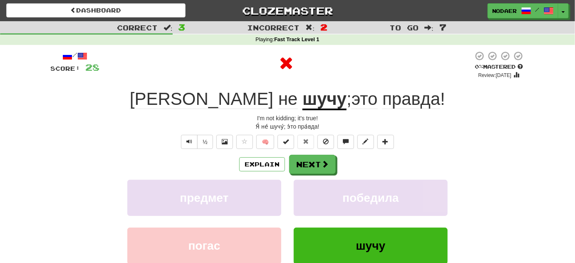
click at [302, 104] on u "шучу" at bounding box center [324, 99] width 44 height 21
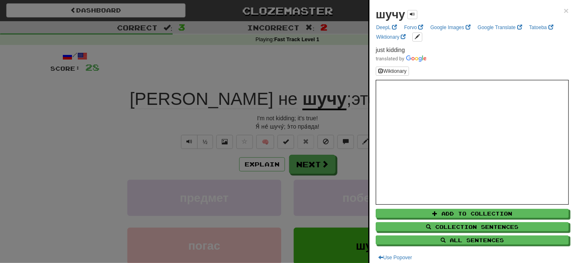
click at [160, 148] on div at bounding box center [287, 131] width 575 height 263
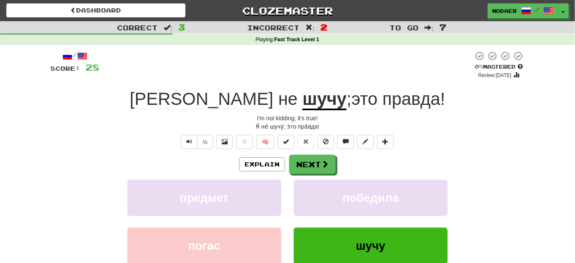
click at [302, 91] on u "шучу" at bounding box center [324, 99] width 44 height 21
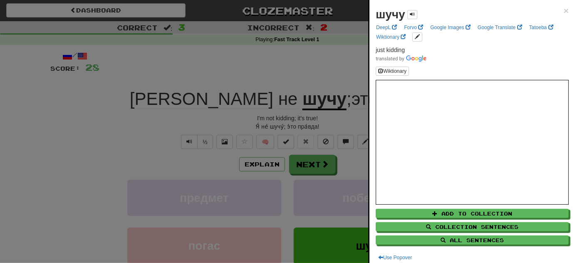
click at [158, 143] on div at bounding box center [287, 131] width 575 height 263
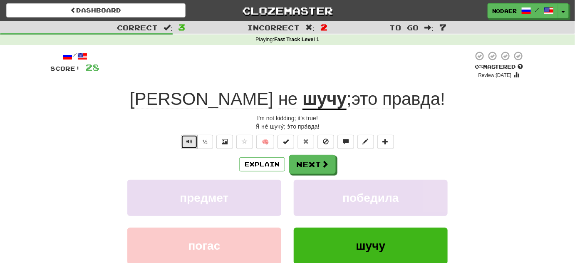
click at [190, 142] on span "Text-to-speech controls" at bounding box center [189, 141] width 6 height 6
click at [321, 167] on span at bounding box center [324, 163] width 7 height 7
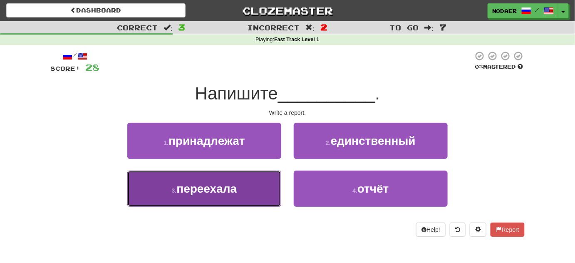
click at [230, 192] on span "переехала" at bounding box center [206, 188] width 60 height 13
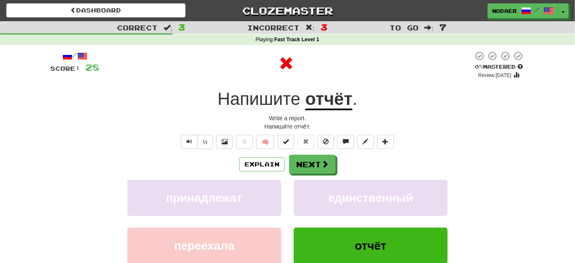
click at [333, 101] on u "отчёт" at bounding box center [328, 99] width 47 height 21
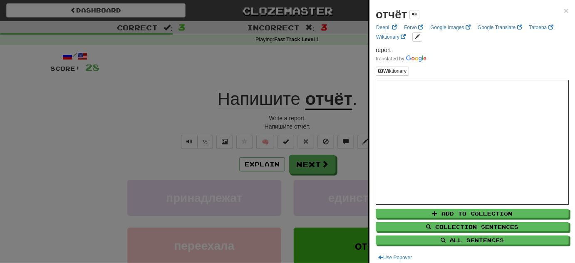
click at [178, 126] on div at bounding box center [287, 131] width 575 height 263
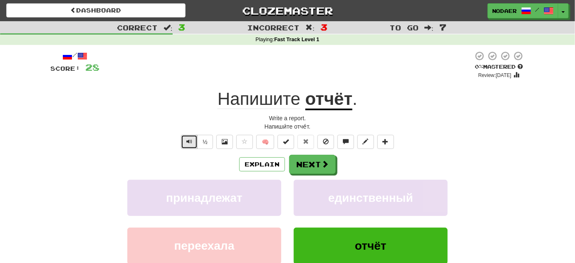
click at [196, 136] on button "Text-to-speech controls" at bounding box center [189, 142] width 17 height 14
click at [194, 138] on button "Text-to-speech controls" at bounding box center [189, 142] width 17 height 14
click at [192, 143] on span "Text-to-speech controls" at bounding box center [189, 141] width 6 height 6
click at [320, 165] on button "Next" at bounding box center [312, 164] width 47 height 19
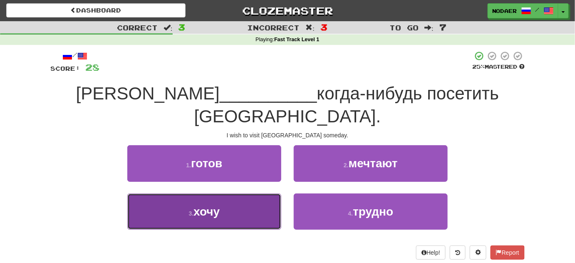
click at [246, 193] on button "3 . хочу" at bounding box center [204, 211] width 154 height 36
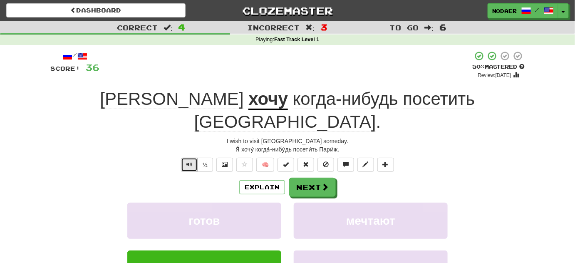
click at [195, 158] on button "Text-to-speech controls" at bounding box center [189, 165] width 17 height 14
click at [316, 178] on button "Next" at bounding box center [312, 187] width 47 height 19
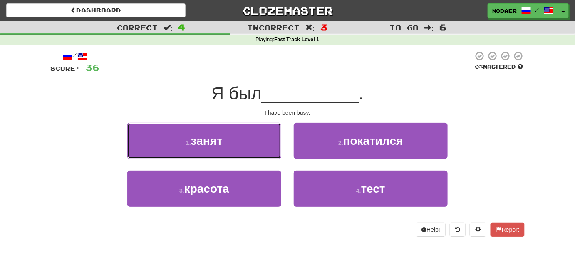
click at [227, 149] on button "1 . занят" at bounding box center [204, 141] width 154 height 36
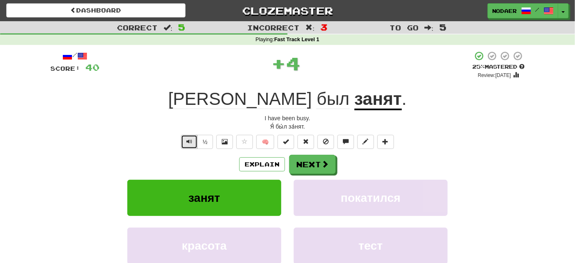
click at [190, 141] on span "Text-to-speech controls" at bounding box center [189, 141] width 6 height 6
click at [354, 106] on u "занят" at bounding box center [377, 99] width 47 height 21
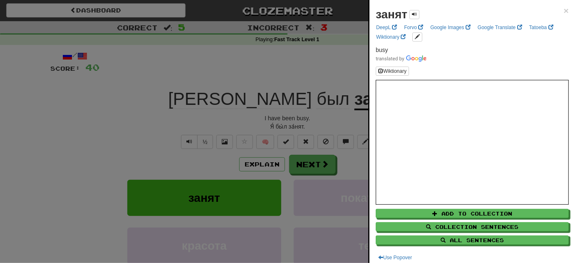
click at [105, 160] on div at bounding box center [287, 131] width 575 height 263
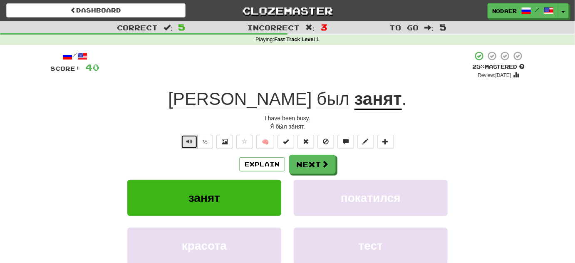
click at [186, 141] on button "Text-to-speech controls" at bounding box center [189, 142] width 17 height 14
click at [318, 160] on button "Next" at bounding box center [312, 164] width 47 height 19
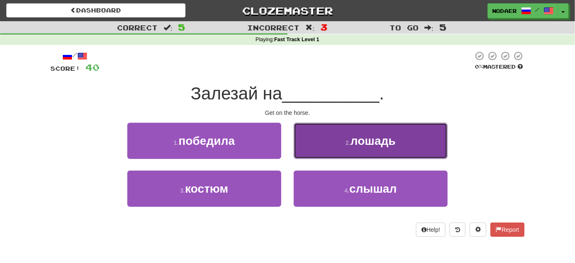
click at [369, 144] on span "лошадь" at bounding box center [373, 140] width 45 height 13
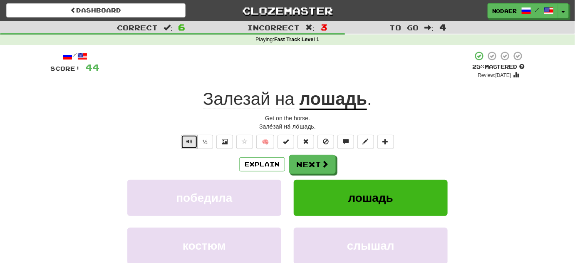
click at [186, 143] on button "Text-to-speech controls" at bounding box center [189, 142] width 17 height 14
click at [183, 146] on button "Text-to-speech controls" at bounding box center [189, 142] width 17 height 14
click at [186, 143] on button "Text-to-speech controls" at bounding box center [189, 142] width 17 height 14
click at [237, 103] on span "Залезай" at bounding box center [236, 99] width 67 height 20
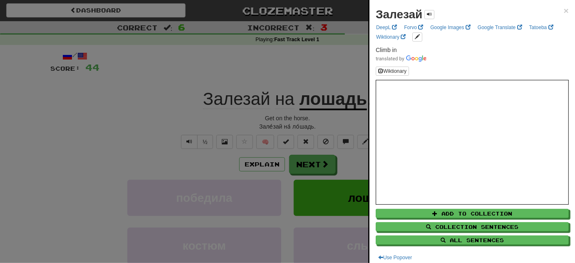
click at [183, 130] on div at bounding box center [287, 131] width 575 height 263
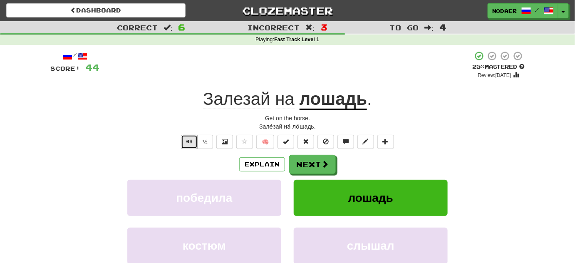
click at [189, 142] on span "Text-to-speech controls" at bounding box center [189, 141] width 6 height 6
click at [341, 103] on u "лошадь" at bounding box center [333, 99] width 68 height 21
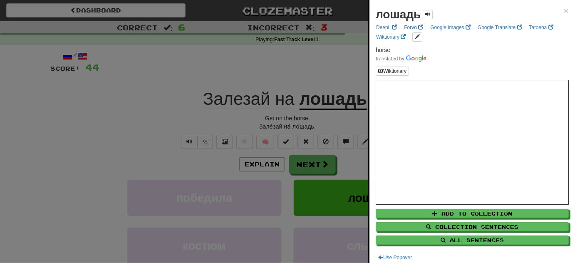
click at [117, 149] on div at bounding box center [287, 131] width 575 height 263
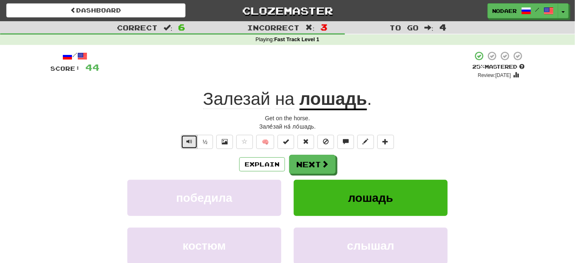
click at [191, 143] on span "Text-to-speech controls" at bounding box center [189, 141] width 6 height 6
click at [301, 158] on button "Next" at bounding box center [312, 164] width 47 height 19
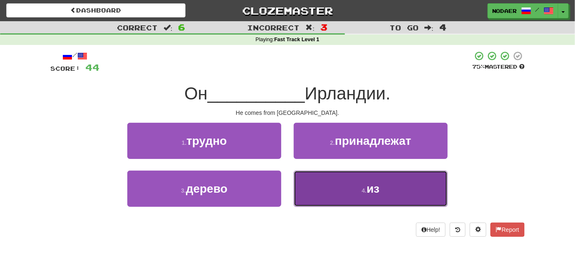
click at [379, 187] on span "из" at bounding box center [372, 188] width 13 height 13
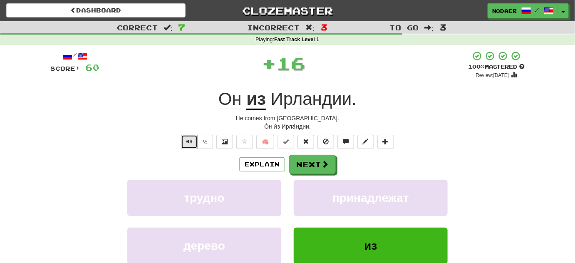
click at [188, 143] on span "Text-to-speech controls" at bounding box center [189, 141] width 6 height 6
click at [194, 139] on button "Text-to-speech controls" at bounding box center [189, 142] width 17 height 14
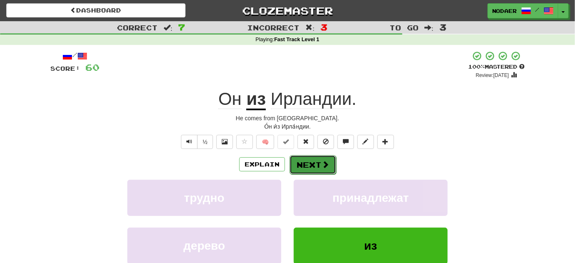
click at [319, 162] on button "Next" at bounding box center [312, 164] width 47 height 19
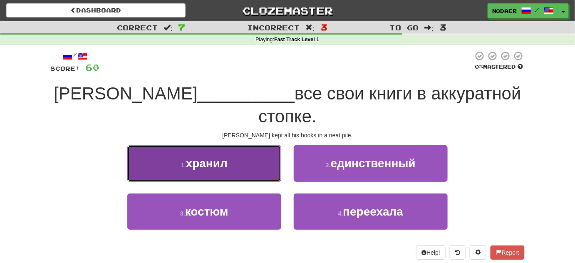
click at [211, 157] on span "хранил" at bounding box center [207, 163] width 42 height 13
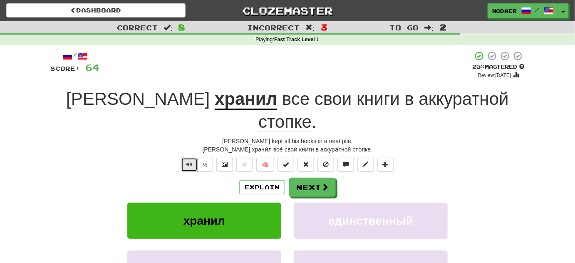
click at [186, 158] on button "Text-to-speech controls" at bounding box center [189, 165] width 17 height 14
click at [198, 158] on button "½" at bounding box center [205, 165] width 16 height 14
click at [192, 161] on span "Text-to-speech controls" at bounding box center [189, 164] width 6 height 6
click at [314, 178] on button "Next" at bounding box center [312, 187] width 47 height 19
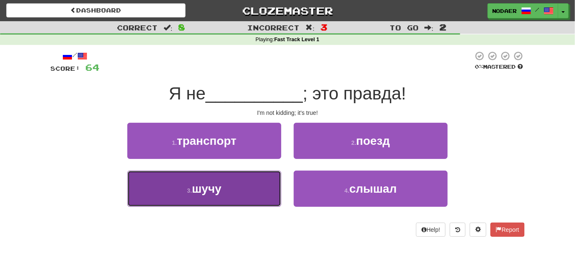
click at [226, 193] on button "3 . шучу" at bounding box center [204, 188] width 154 height 36
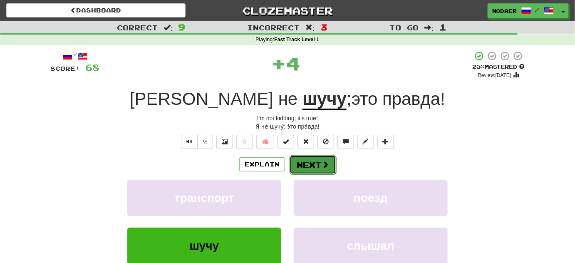
click at [315, 163] on button "Next" at bounding box center [312, 164] width 47 height 19
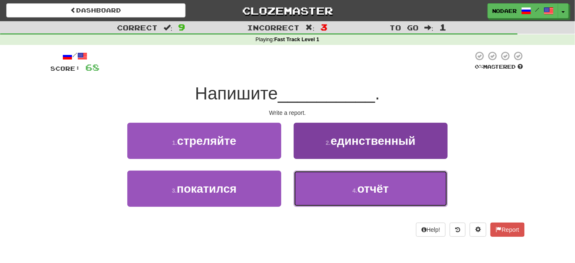
click at [358, 193] on span "отчёт" at bounding box center [373, 188] width 32 height 13
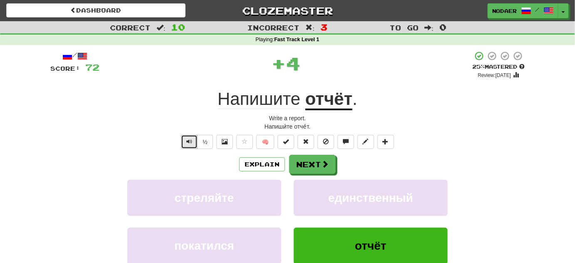
click at [192, 141] on span "Text-to-speech controls" at bounding box center [189, 141] width 6 height 6
click at [324, 162] on span at bounding box center [324, 163] width 7 height 7
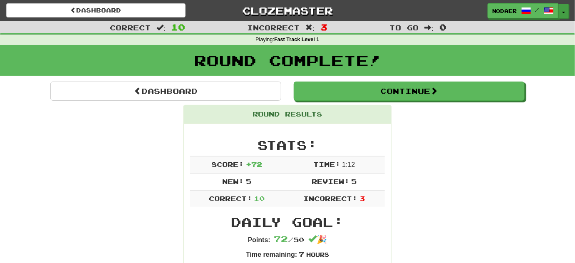
click at [564, 11] on button "Toggle Dropdown" at bounding box center [563, 11] width 11 height 15
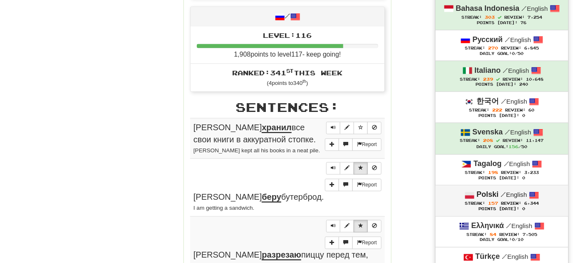
scroll to position [416, 0]
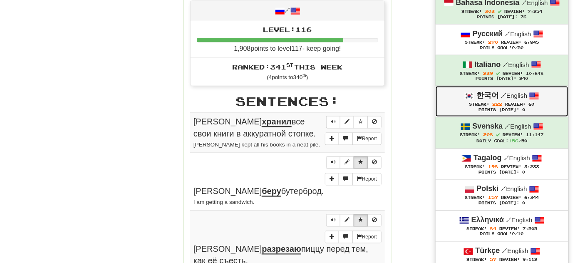
click at [482, 93] on strong "한국어" at bounding box center [487, 95] width 22 height 8
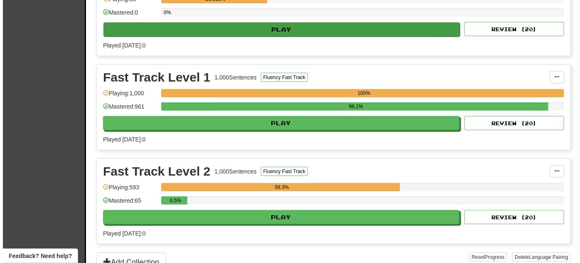
scroll to position [227, 0]
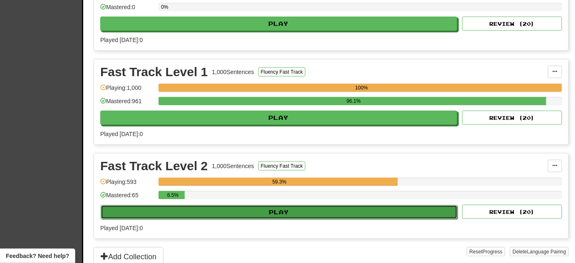
click at [352, 205] on button "Play" at bounding box center [279, 212] width 357 height 14
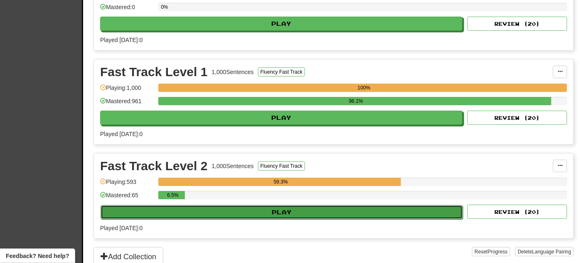
select select "**"
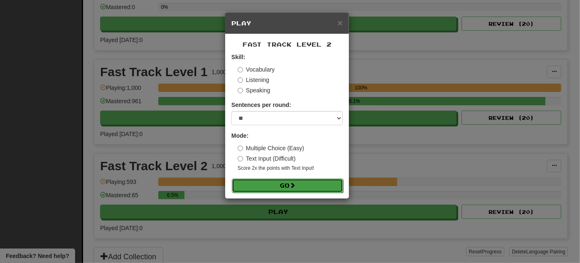
click at [319, 186] on button "Go" at bounding box center [287, 185] width 111 height 14
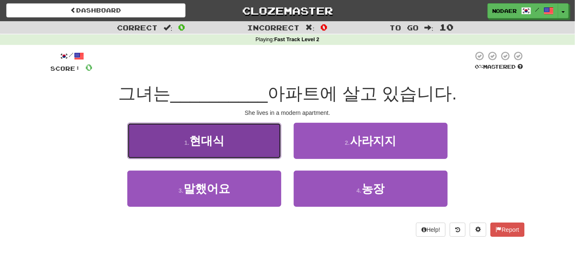
click at [224, 142] on button "1 . 현대식" at bounding box center [204, 141] width 154 height 36
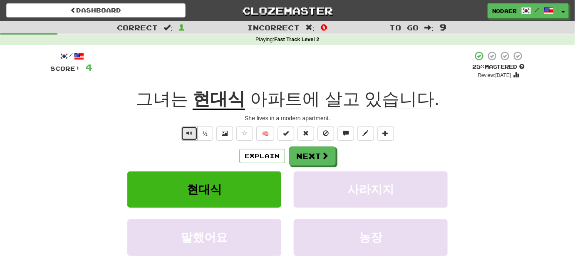
click at [188, 134] on span "Text-to-speech controls" at bounding box center [189, 133] width 6 height 6
click at [190, 135] on span "Text-to-speech controls" at bounding box center [189, 133] width 6 height 6
click at [190, 137] on button "Text-to-speech controls" at bounding box center [189, 133] width 17 height 14
click at [314, 157] on button "Next" at bounding box center [312, 156] width 47 height 19
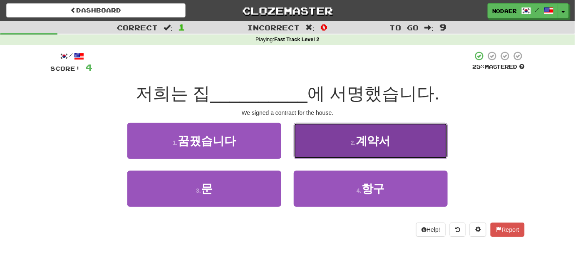
click at [376, 146] on span "계약서" at bounding box center [372, 140] width 35 height 13
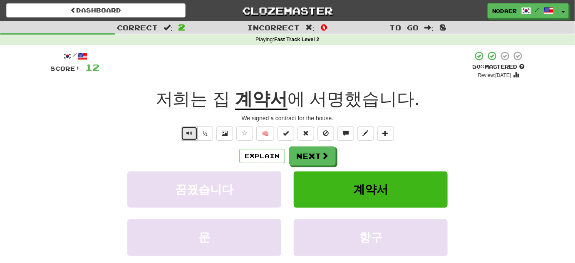
click at [188, 135] on span "Text-to-speech controls" at bounding box center [189, 133] width 6 height 6
click at [187, 137] on button "Text-to-speech controls" at bounding box center [189, 133] width 17 height 14
click at [188, 134] on span "Text-to-speech controls" at bounding box center [189, 133] width 6 height 6
click at [192, 137] on button "Text-to-speech controls" at bounding box center [189, 133] width 17 height 14
click at [244, 134] on span at bounding box center [245, 133] width 6 height 6
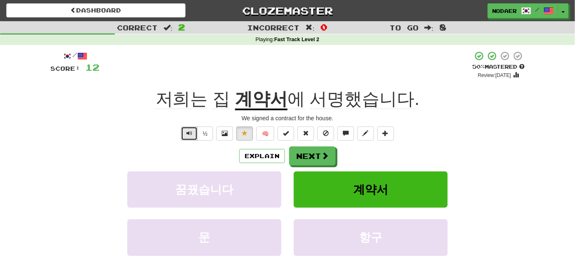
click at [190, 133] on span "Text-to-speech controls" at bounding box center [189, 133] width 6 height 6
click at [321, 156] on span at bounding box center [324, 155] width 7 height 7
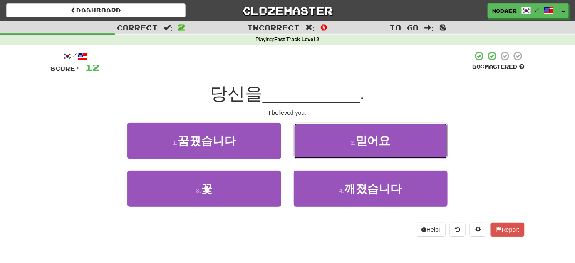
click at [400, 138] on button "2 . 믿어요" at bounding box center [371, 141] width 154 height 36
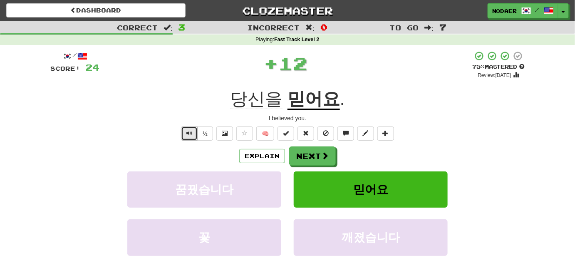
click at [192, 135] on span "Text-to-speech controls" at bounding box center [189, 133] width 6 height 6
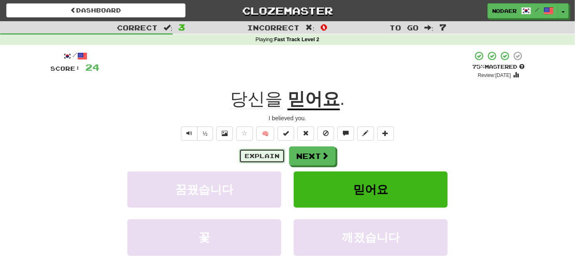
click at [266, 160] on button "Explain" at bounding box center [262, 156] width 46 height 14
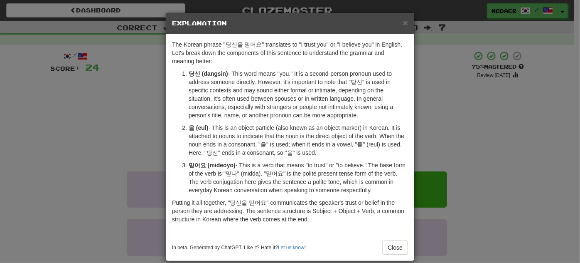
click at [139, 156] on div "× Explanation The Korean phrase "당신을 믿어요" translates to "I trust you" or "I bel…" at bounding box center [290, 131] width 580 height 263
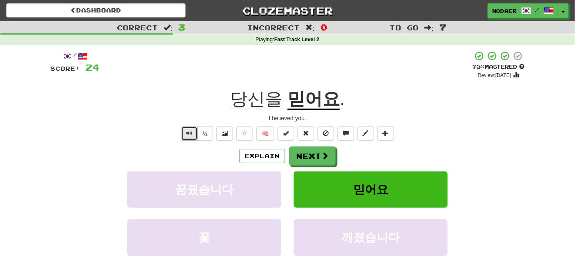
click at [195, 133] on button "Text-to-speech controls" at bounding box center [189, 133] width 17 height 14
click at [306, 158] on button "Next" at bounding box center [312, 156] width 47 height 19
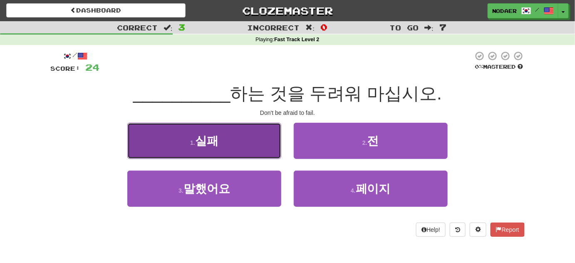
click at [243, 142] on button "1 . 실패" at bounding box center [204, 141] width 154 height 36
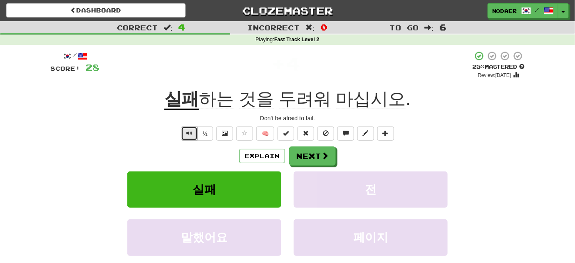
click at [190, 135] on span "Text-to-speech controls" at bounding box center [189, 133] width 6 height 6
click at [295, 153] on button "Next" at bounding box center [312, 156] width 47 height 19
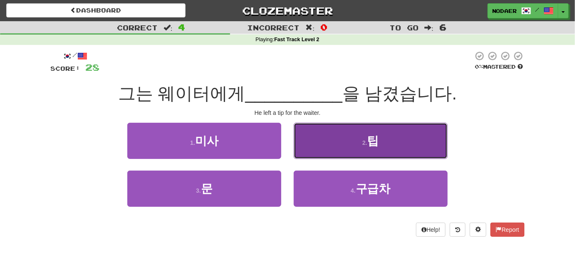
click at [384, 146] on button "2 . 팁" at bounding box center [371, 141] width 154 height 36
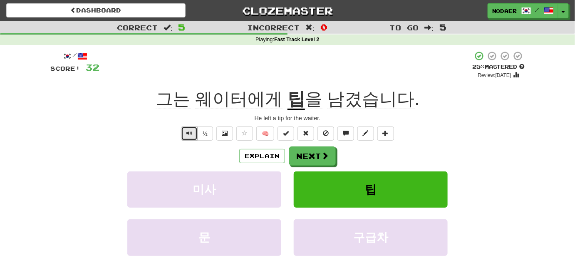
click at [188, 131] on span "Text-to-speech controls" at bounding box center [189, 133] width 6 height 6
click at [191, 133] on span "Text-to-speech controls" at bounding box center [189, 133] width 6 height 6
click at [188, 129] on button "Text-to-speech controls" at bounding box center [189, 133] width 17 height 14
click at [186, 136] on button "Text-to-speech controls" at bounding box center [189, 133] width 17 height 14
click at [189, 128] on button "Text-to-speech controls" at bounding box center [189, 133] width 17 height 14
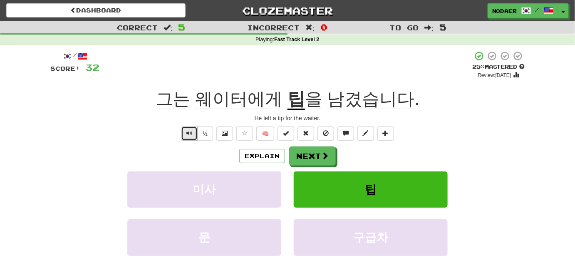
click at [192, 135] on span "Text-to-speech controls" at bounding box center [189, 133] width 6 height 6
click at [195, 132] on button "Text-to-speech controls" at bounding box center [189, 133] width 17 height 14
click at [319, 157] on button "Next" at bounding box center [312, 156] width 47 height 19
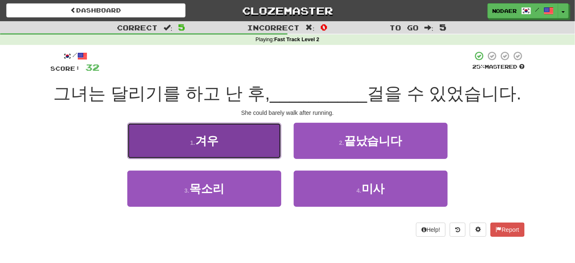
click at [240, 147] on button "1 . 겨우" at bounding box center [204, 141] width 154 height 36
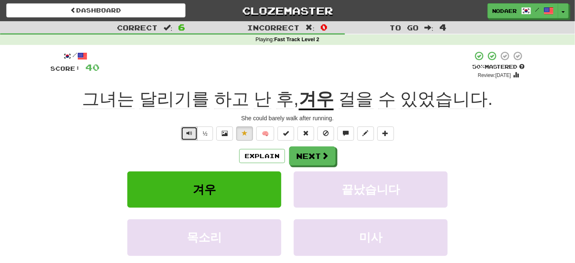
click at [187, 133] on span "Text-to-speech controls" at bounding box center [189, 133] width 6 height 6
click at [186, 136] on button "Text-to-speech controls" at bounding box center [189, 133] width 17 height 14
click at [321, 104] on u "겨우" at bounding box center [316, 99] width 35 height 21
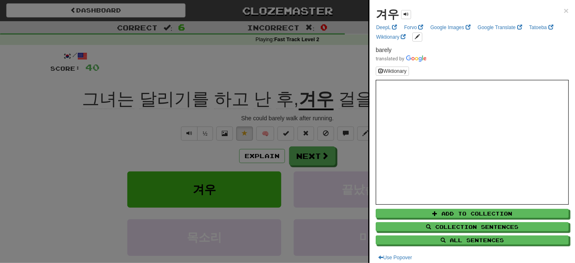
click at [268, 67] on div at bounding box center [287, 131] width 575 height 263
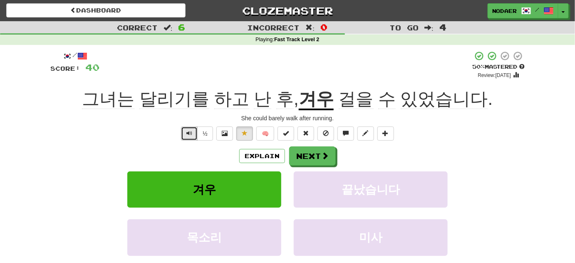
click at [189, 136] on span "Text-to-speech controls" at bounding box center [189, 133] width 6 height 6
click at [186, 133] on button "Text-to-speech controls" at bounding box center [189, 133] width 17 height 14
click at [184, 136] on button "Text-to-speech controls" at bounding box center [189, 133] width 17 height 14
click at [190, 132] on span "Text-to-speech controls" at bounding box center [189, 133] width 6 height 6
click at [190, 133] on span "Text-to-speech controls" at bounding box center [189, 133] width 6 height 6
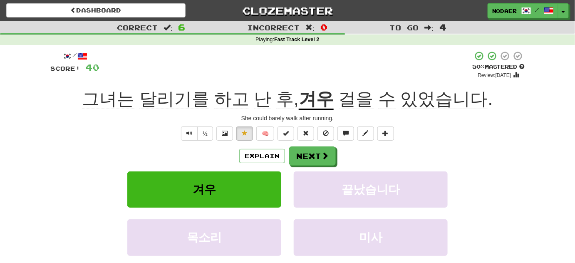
click at [186, 141] on div "/ Score: 40 + 8 50 % Mastered Review: [DATE] 그녀는 달리기를 하고 난 후 , 겨우 걸을 수 있었습니다 . …" at bounding box center [287, 174] width 474 height 247
click at [189, 135] on span "Text-to-speech controls" at bounding box center [189, 133] width 6 height 6
click at [193, 130] on button "Text-to-speech controls" at bounding box center [189, 133] width 17 height 14
click at [303, 159] on button "Next" at bounding box center [312, 156] width 47 height 19
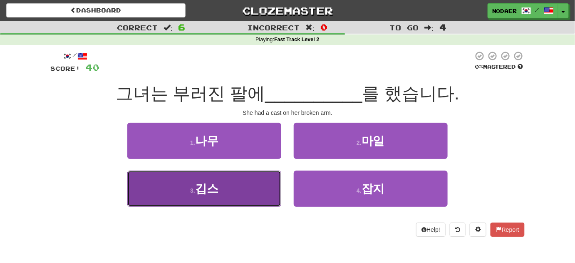
click at [223, 189] on button "3 . [GEOGRAPHIC_DATA]" at bounding box center [204, 188] width 154 height 36
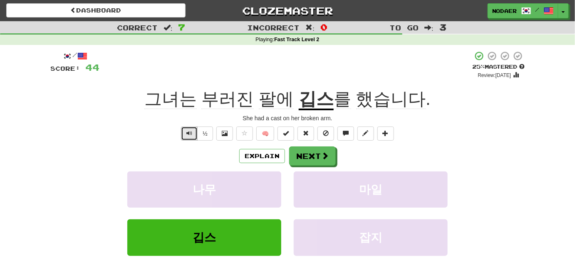
click at [183, 138] on button "Text-to-speech controls" at bounding box center [189, 133] width 17 height 14
click at [190, 137] on button "Text-to-speech controls" at bounding box center [189, 133] width 17 height 14
click at [191, 137] on button "Text-to-speech controls" at bounding box center [189, 133] width 17 height 14
click at [297, 156] on button "Next" at bounding box center [312, 156] width 47 height 19
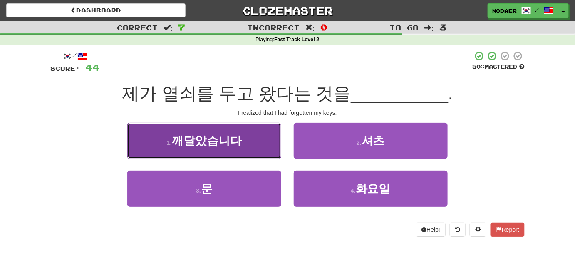
click at [249, 136] on button "1 . 깨달았습니다" at bounding box center [204, 141] width 154 height 36
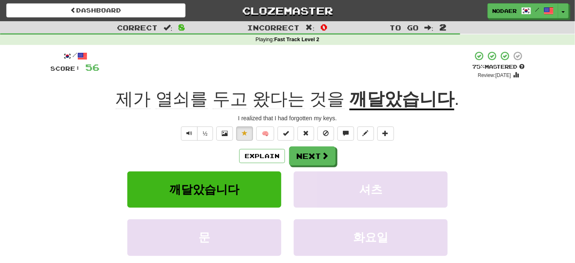
click at [365, 99] on u "깨달았습니다" at bounding box center [401, 99] width 105 height 21
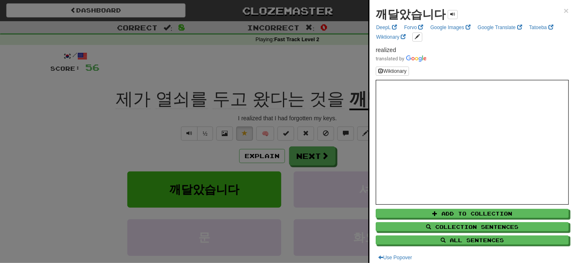
click at [86, 127] on div at bounding box center [287, 131] width 575 height 263
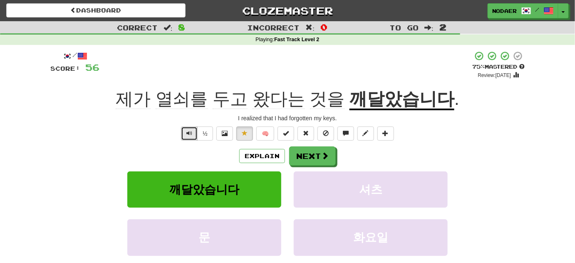
click at [192, 130] on span "Text-to-speech controls" at bounding box center [189, 133] width 6 height 6
click at [188, 136] on button "Text-to-speech controls" at bounding box center [189, 133] width 17 height 14
click at [267, 160] on button "Explain" at bounding box center [262, 156] width 46 height 14
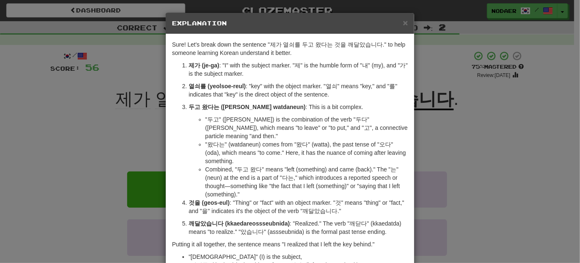
click at [54, 122] on div "× Explanation Sure! Let's break down the sentence "제가 열쇠를 두고 왔다는 것을 깨달았습니다." to…" at bounding box center [290, 131] width 580 height 263
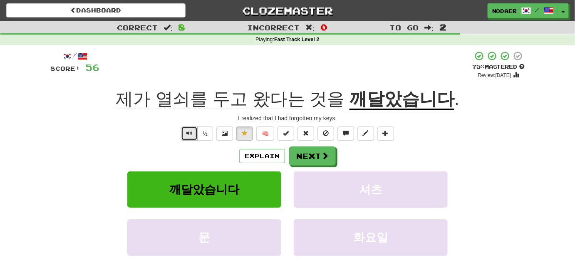
click at [193, 140] on button "Text-to-speech controls" at bounding box center [189, 133] width 17 height 14
click at [193, 129] on button "Text-to-speech controls" at bounding box center [189, 133] width 17 height 14
click at [318, 153] on button "Next" at bounding box center [312, 156] width 47 height 19
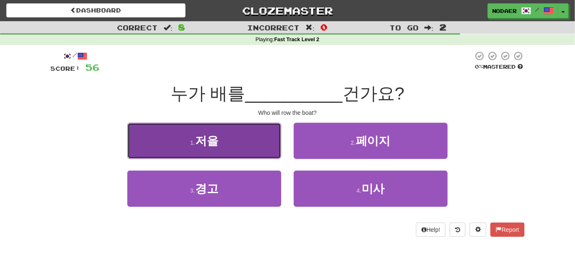
click at [218, 148] on button "1 . 저을" at bounding box center [204, 141] width 154 height 36
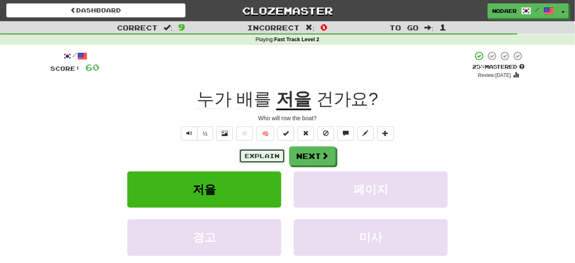
click at [244, 153] on button "Explain" at bounding box center [262, 156] width 46 height 14
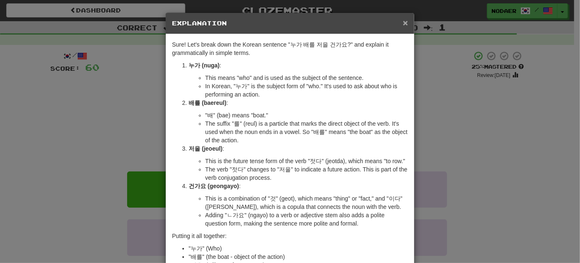
click at [403, 22] on span "×" at bounding box center [405, 23] width 5 height 10
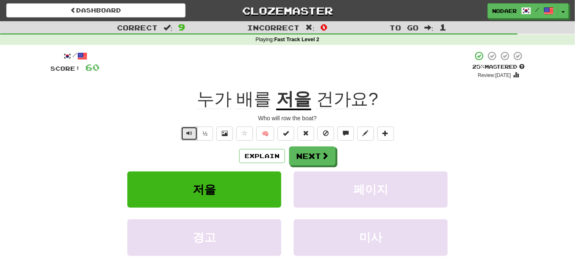
click at [187, 137] on button "Text-to-speech controls" at bounding box center [189, 133] width 17 height 14
click at [187, 134] on span "Text-to-speech controls" at bounding box center [189, 133] width 6 height 6
click at [315, 148] on button "Next" at bounding box center [312, 156] width 47 height 19
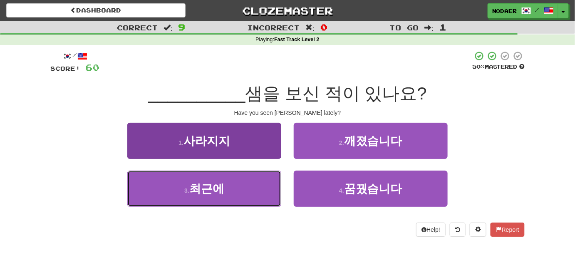
click at [238, 182] on button "3 . 최근에" at bounding box center [204, 188] width 154 height 36
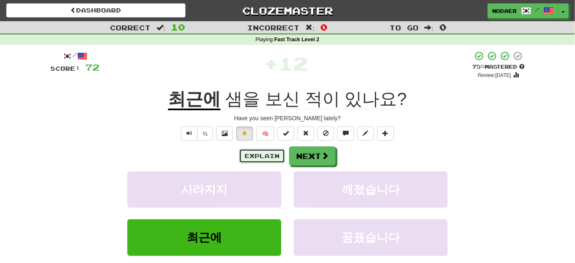
click at [255, 153] on button "Explain" at bounding box center [262, 156] width 46 height 14
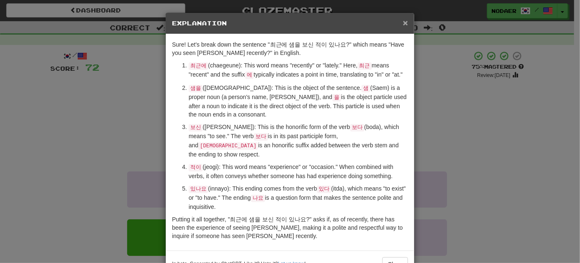
click at [403, 25] on span "×" at bounding box center [405, 23] width 5 height 10
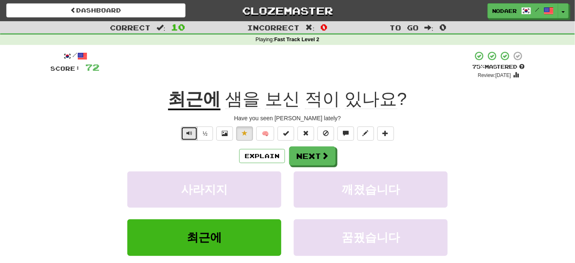
click at [190, 135] on span "Text-to-speech controls" at bounding box center [189, 133] width 6 height 6
click at [190, 136] on button "Text-to-speech controls" at bounding box center [189, 133] width 17 height 14
click at [190, 130] on span "Text-to-speech controls" at bounding box center [189, 133] width 6 height 6
click at [189, 131] on span "Text-to-speech controls" at bounding box center [189, 133] width 6 height 6
click at [187, 138] on button "Text-to-speech controls" at bounding box center [189, 133] width 17 height 14
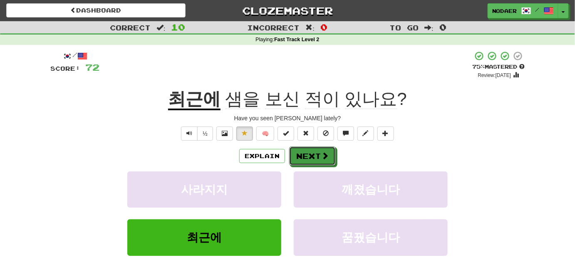
click at [326, 152] on span at bounding box center [324, 155] width 7 height 7
